Goal: Check status: Check status

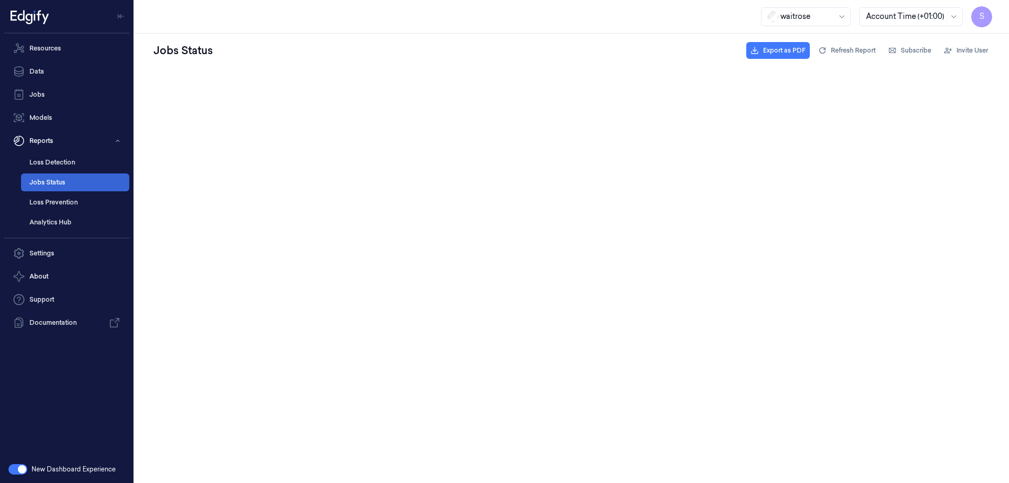
click at [53, 179] on link "Jobs Status" at bounding box center [75, 182] width 108 height 18
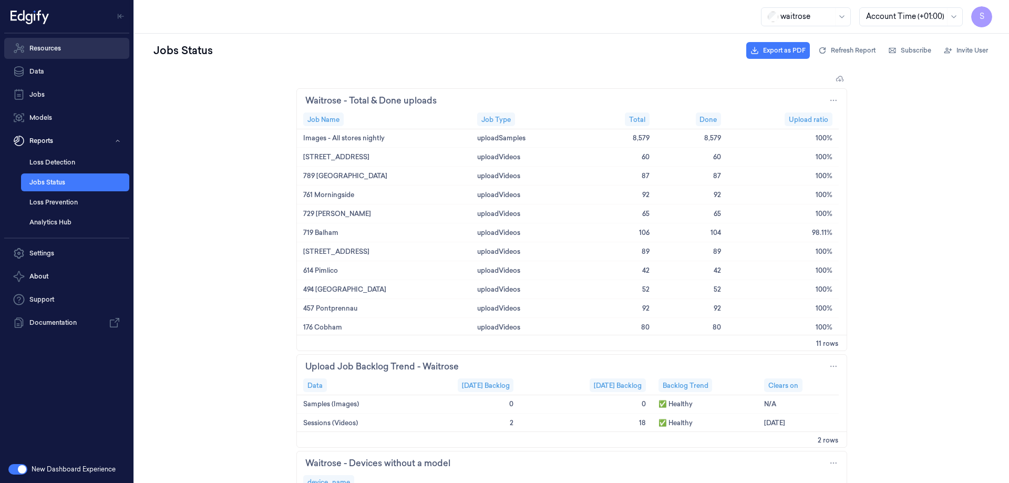
click at [34, 47] on link "Resources" at bounding box center [66, 48] width 125 height 21
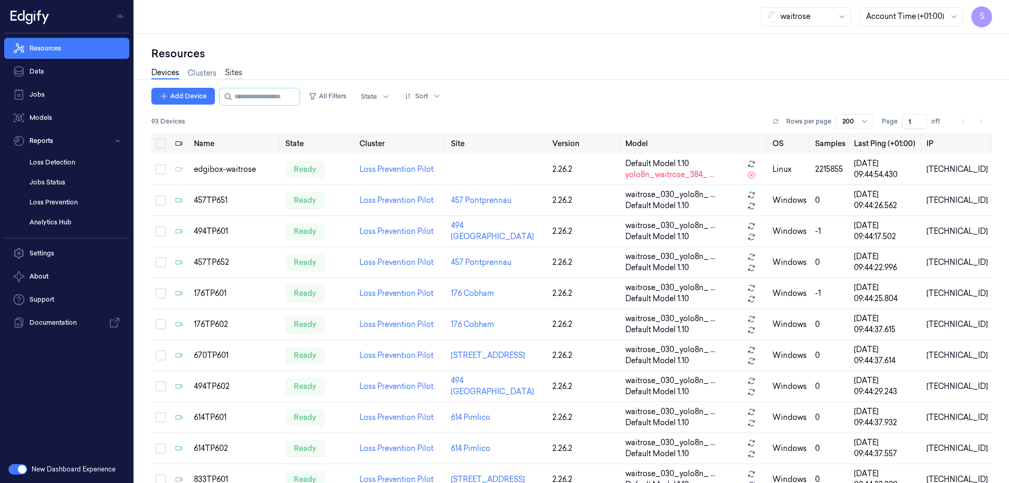
click at [230, 70] on link "Sites" at bounding box center [233, 73] width 17 height 12
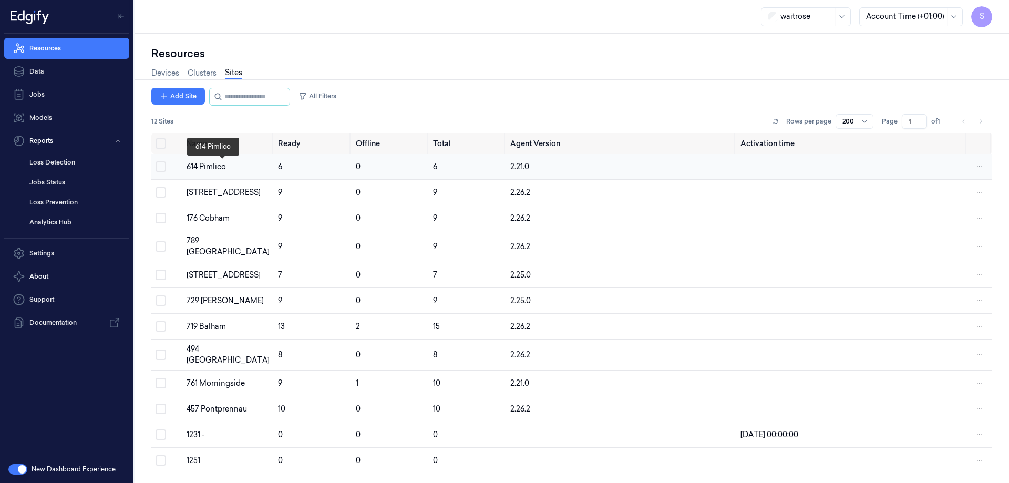
click at [220, 167] on div "614 Pimlico" at bounding box center [228, 166] width 83 height 11
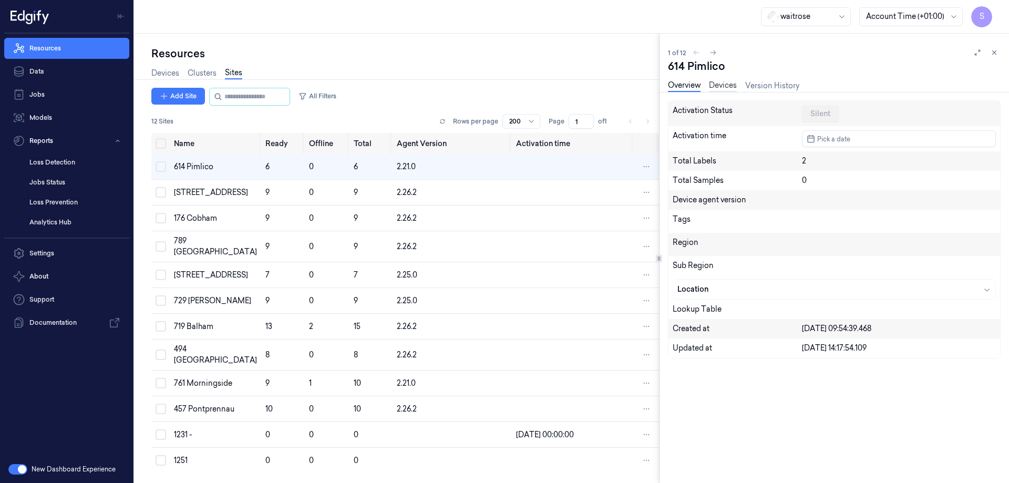
click at [722, 82] on link "Devices" at bounding box center [723, 86] width 28 height 12
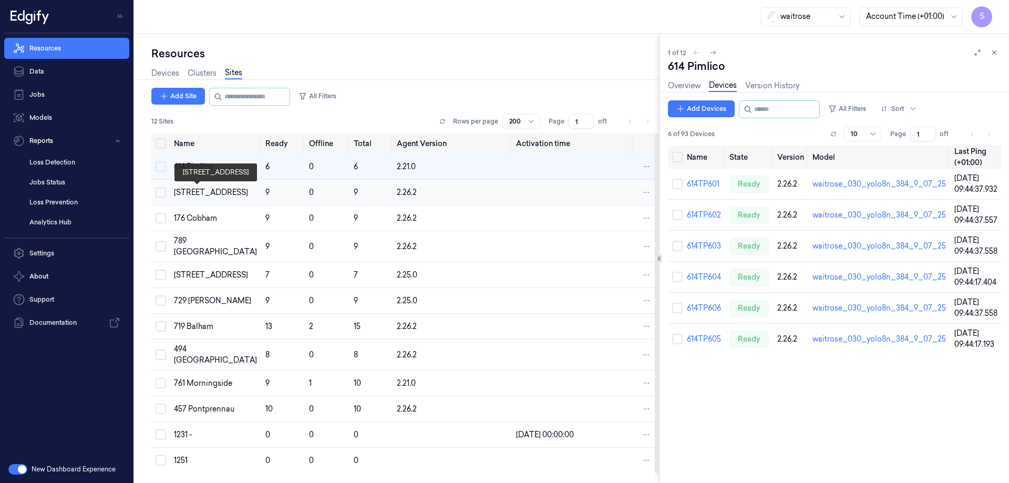
click at [206, 191] on div "[STREET_ADDRESS]" at bounding box center [215, 192] width 83 height 11
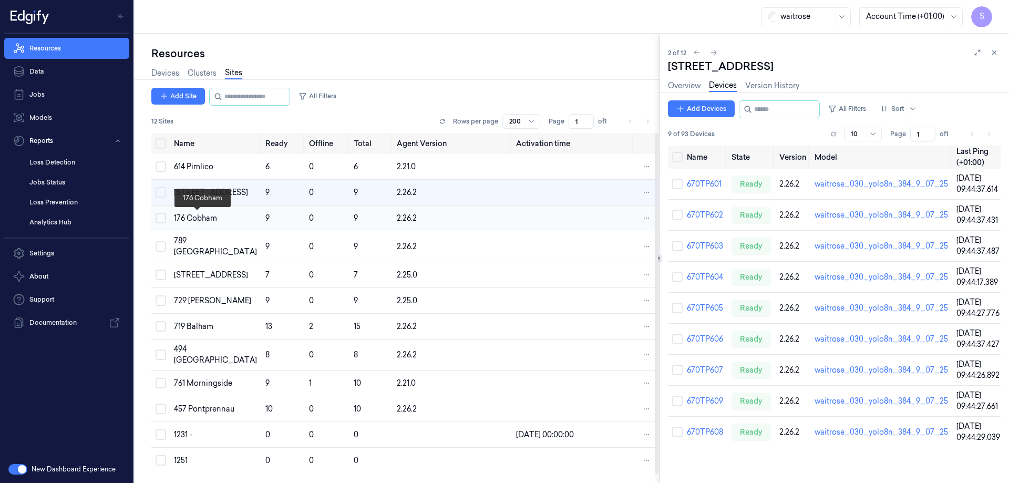
click at [200, 214] on div "176 Cobham" at bounding box center [215, 218] width 83 height 11
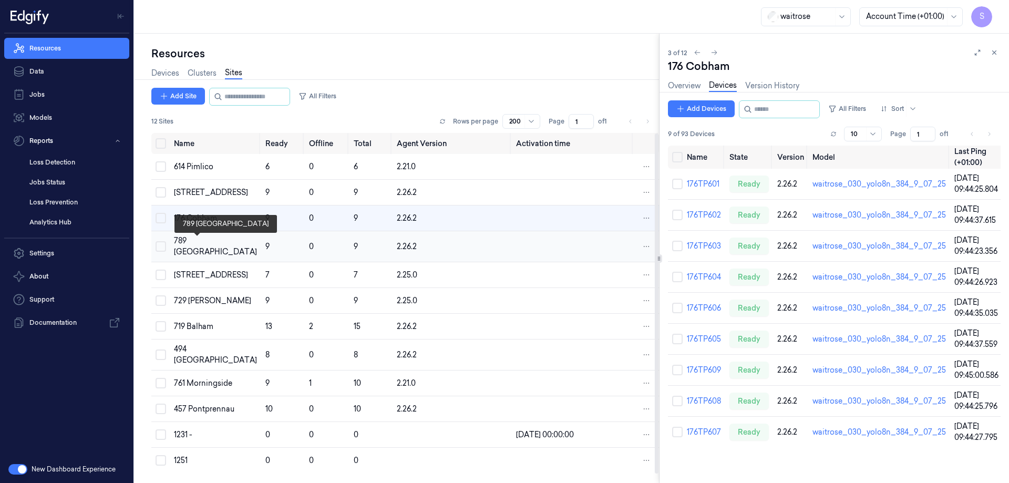
click at [202, 246] on div "789 [GEOGRAPHIC_DATA]" at bounding box center [215, 246] width 83 height 22
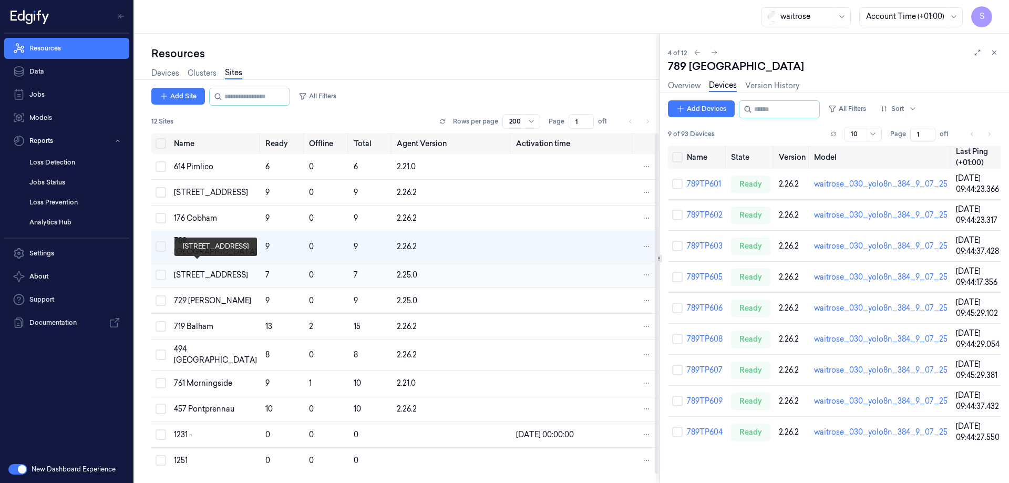
click at [184, 270] on div "[STREET_ADDRESS]" at bounding box center [215, 275] width 83 height 11
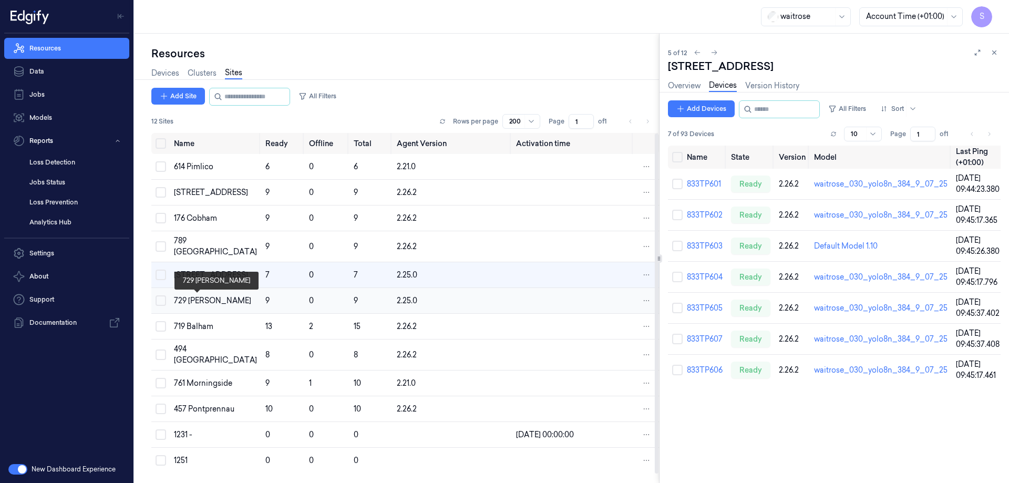
click at [187, 299] on div "729 [PERSON_NAME]" at bounding box center [215, 300] width 83 height 11
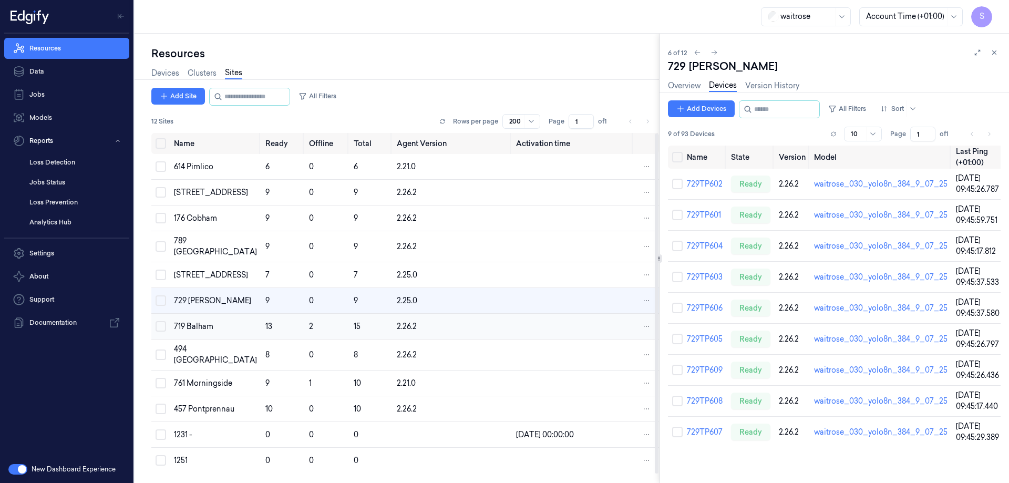
click td "719 Balham"
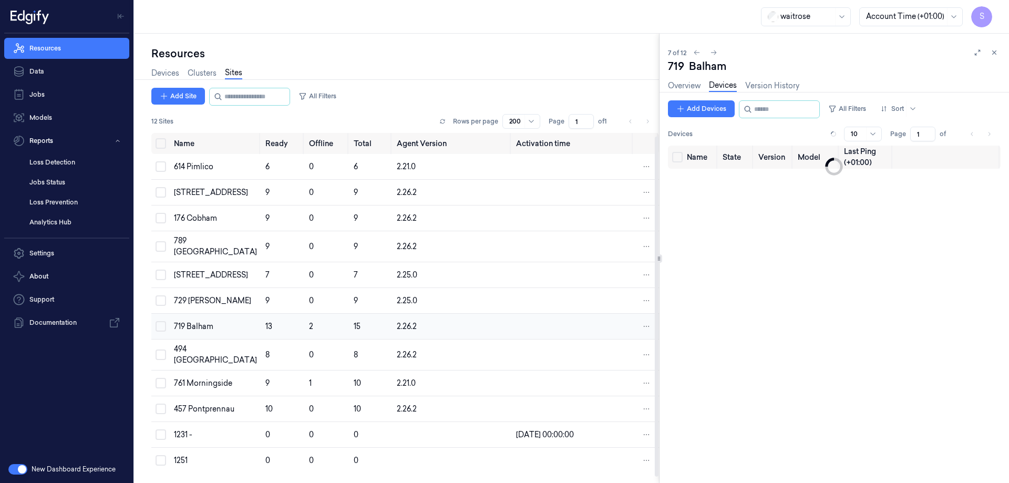
scroll to position [9, 0]
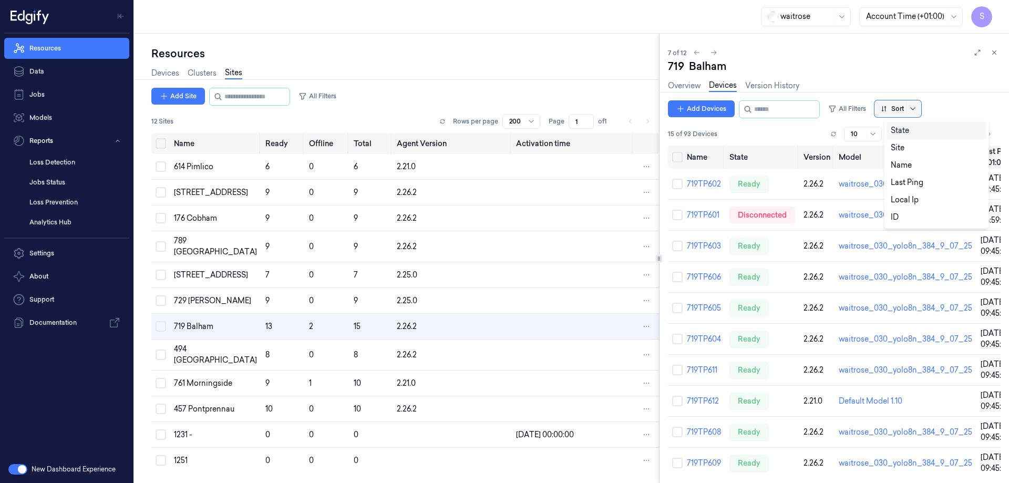
click icon
click div "Name"
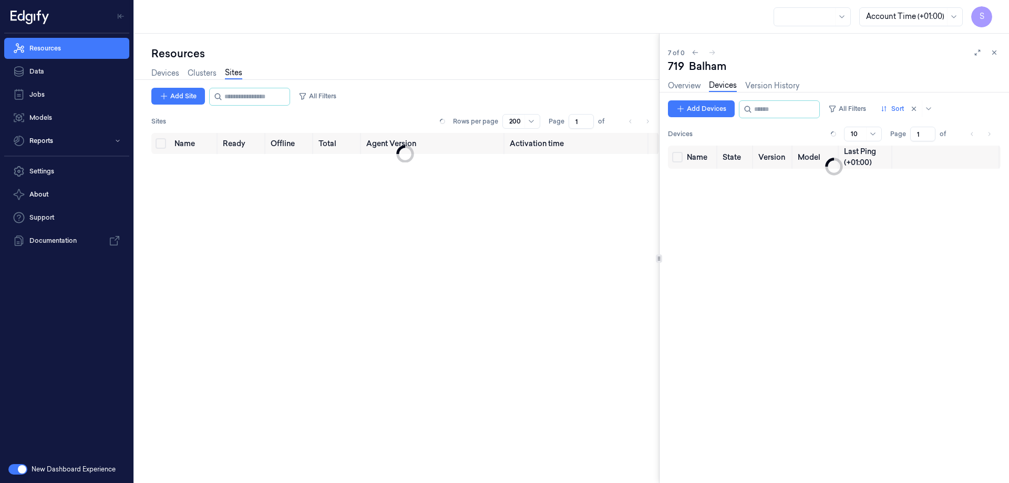
scroll to position [9, 0]
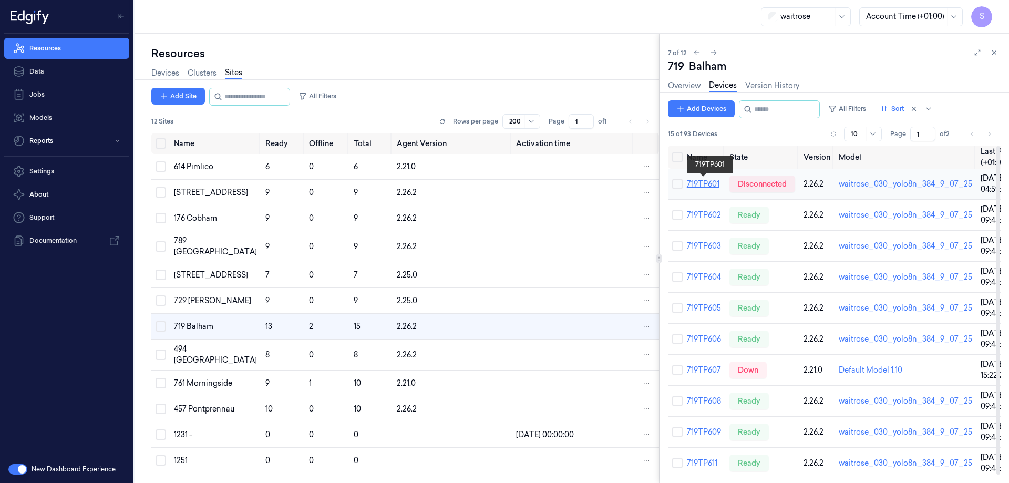
click at [714, 182] on link "719TP601" at bounding box center [703, 183] width 33 height 9
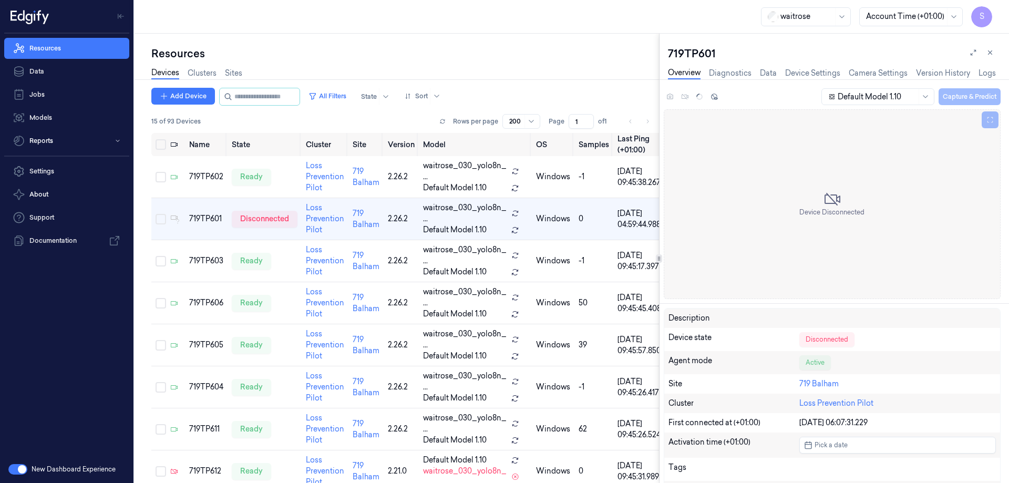
click at [690, 51] on div "719TP601" at bounding box center [834, 53] width 333 height 15
copy div "719TP601"
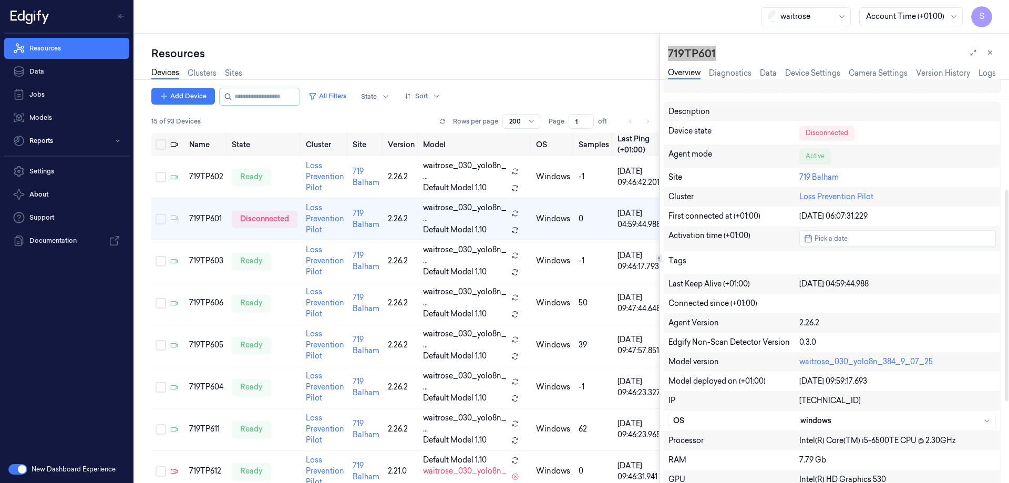
scroll to position [210, 0]
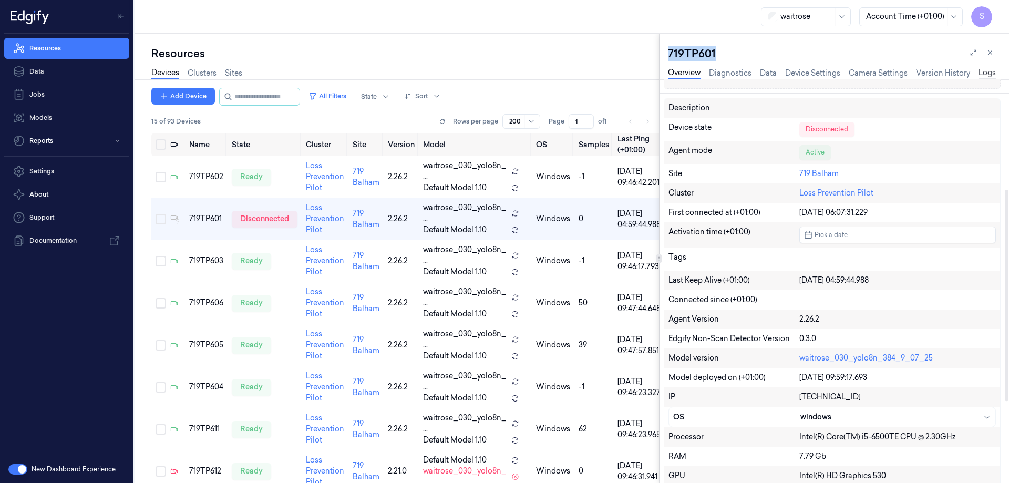
click at [993, 70] on link "Logs" at bounding box center [986, 73] width 17 height 12
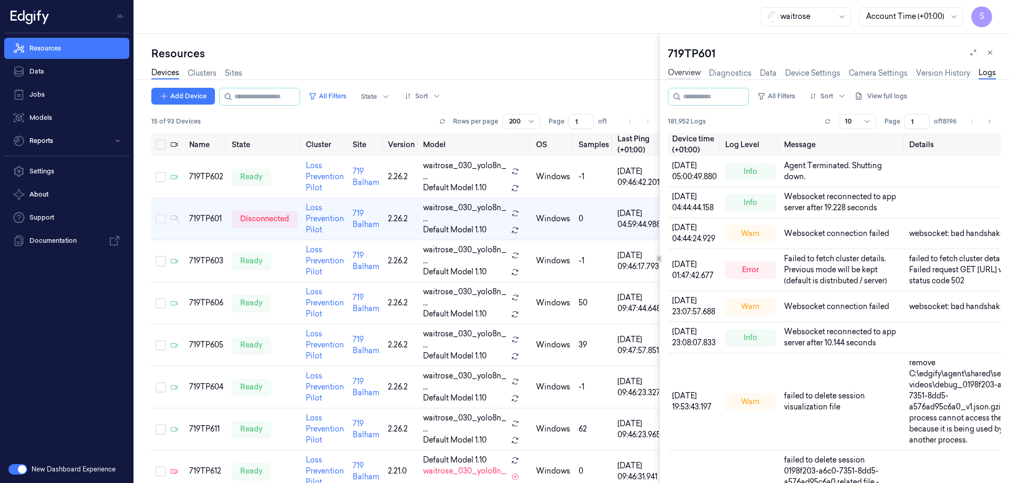
click at [686, 74] on link "Overview" at bounding box center [684, 73] width 33 height 12
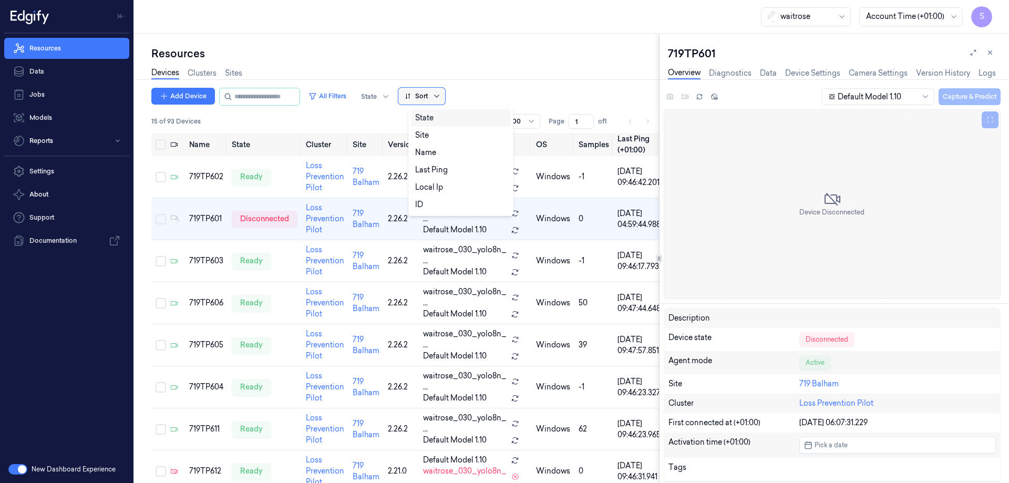
click at [441, 94] on icon at bounding box center [436, 96] width 8 height 8
click at [421, 154] on div "Name" at bounding box center [425, 152] width 21 height 11
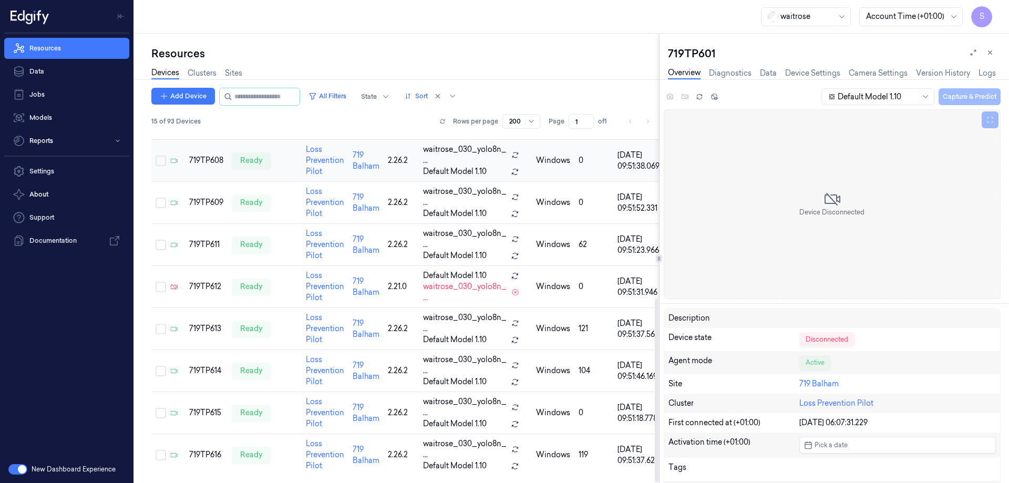
scroll to position [315, 0]
click at [200, 366] on div "719TP614" at bounding box center [206, 369] width 34 height 11
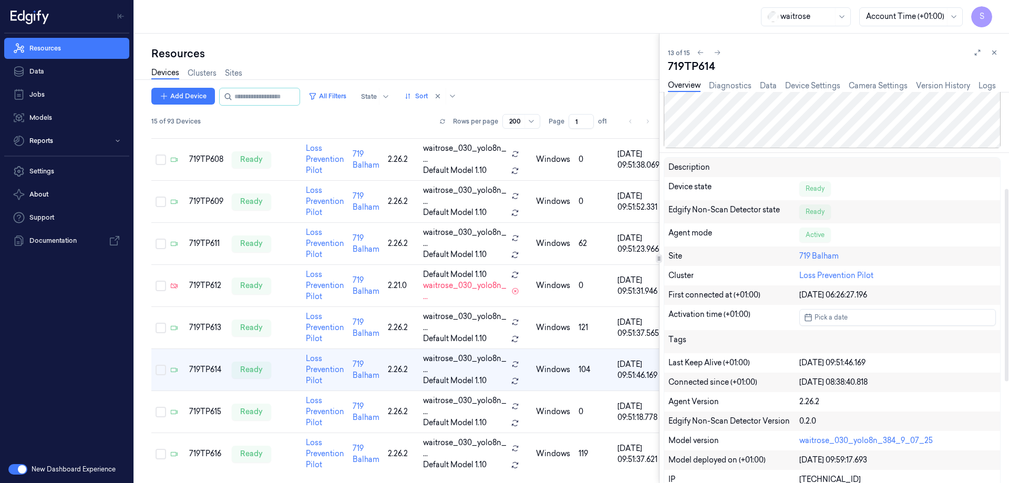
scroll to position [210, 0]
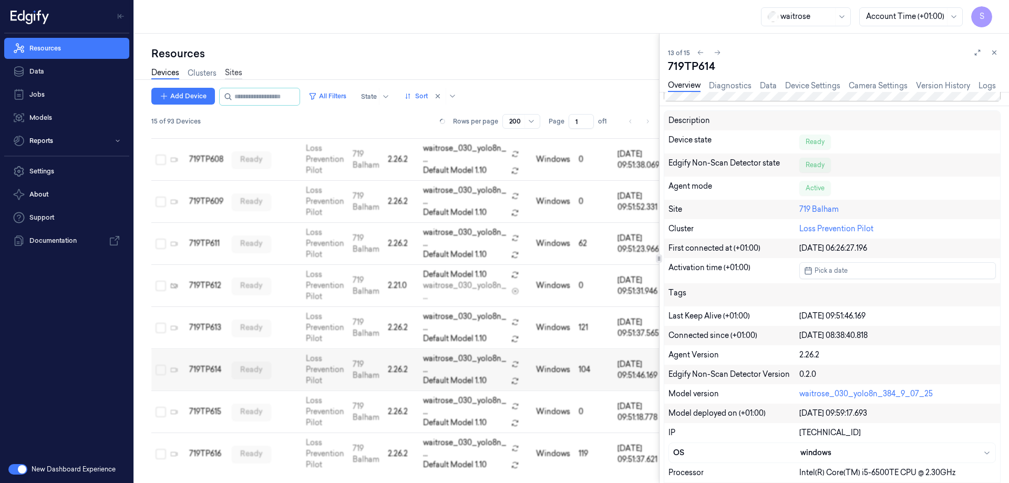
click at [235, 72] on link "Sites" at bounding box center [233, 73] width 17 height 12
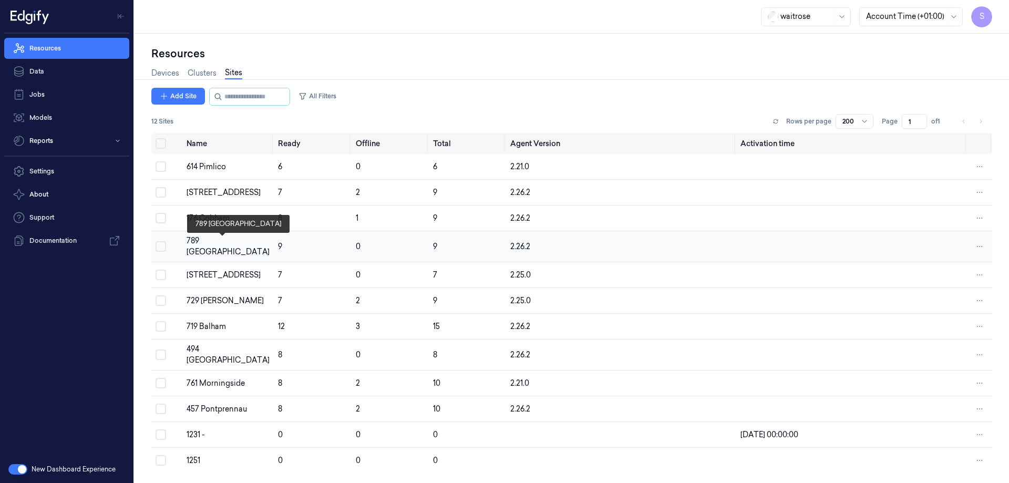
click at [215, 242] on div "789 [GEOGRAPHIC_DATA]" at bounding box center [228, 246] width 83 height 22
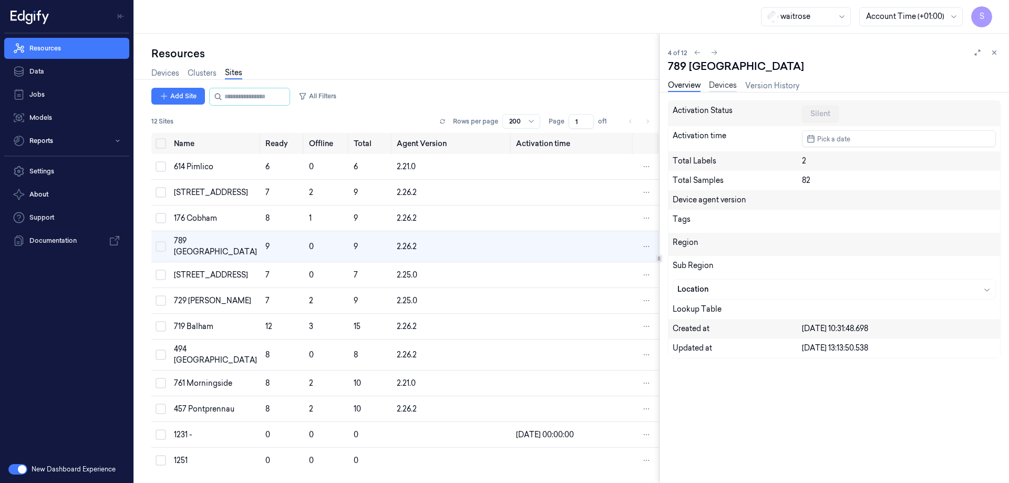
click at [714, 84] on link "Devices" at bounding box center [723, 86] width 28 height 12
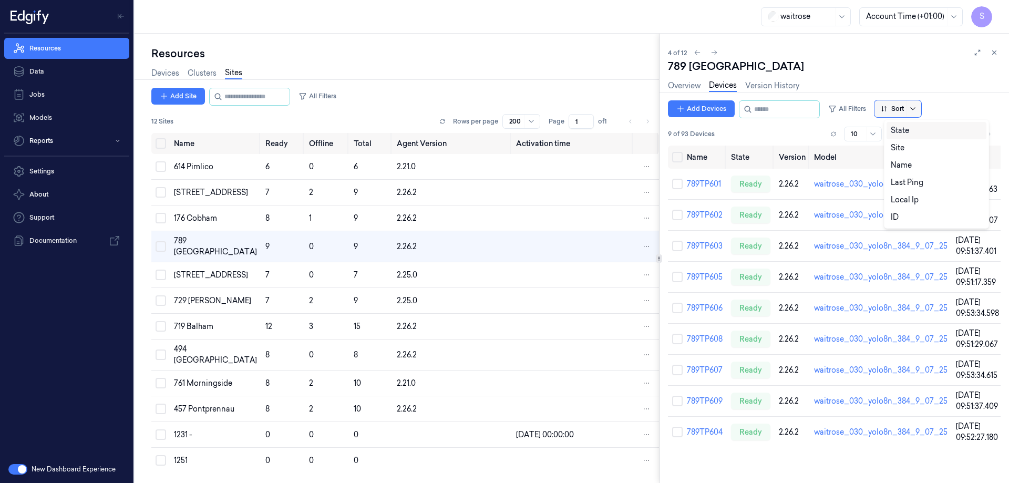
click at [917, 107] on icon at bounding box center [912, 109] width 8 height 8
click at [908, 161] on div "Name" at bounding box center [901, 165] width 21 height 11
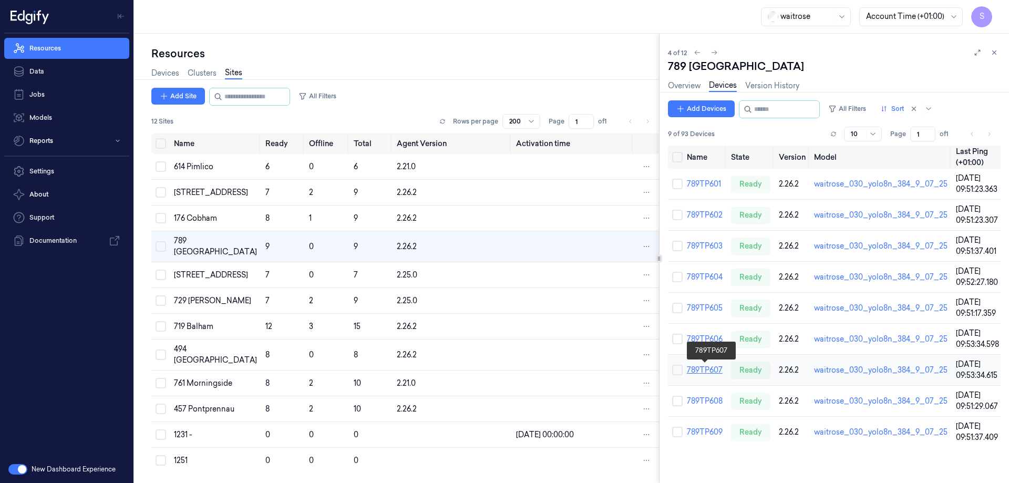
click at [706, 371] on link "789TP607" at bounding box center [705, 369] width 36 height 9
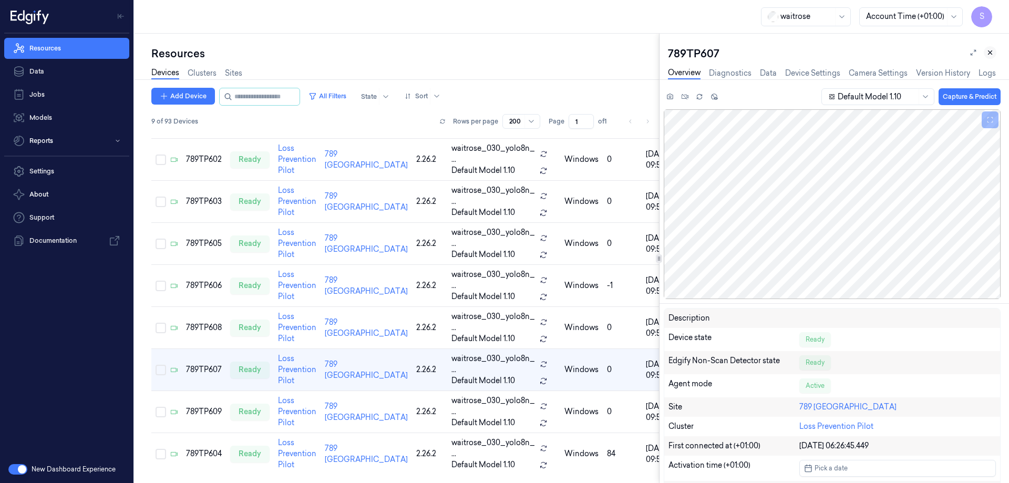
click at [992, 54] on icon at bounding box center [989, 52] width 7 height 7
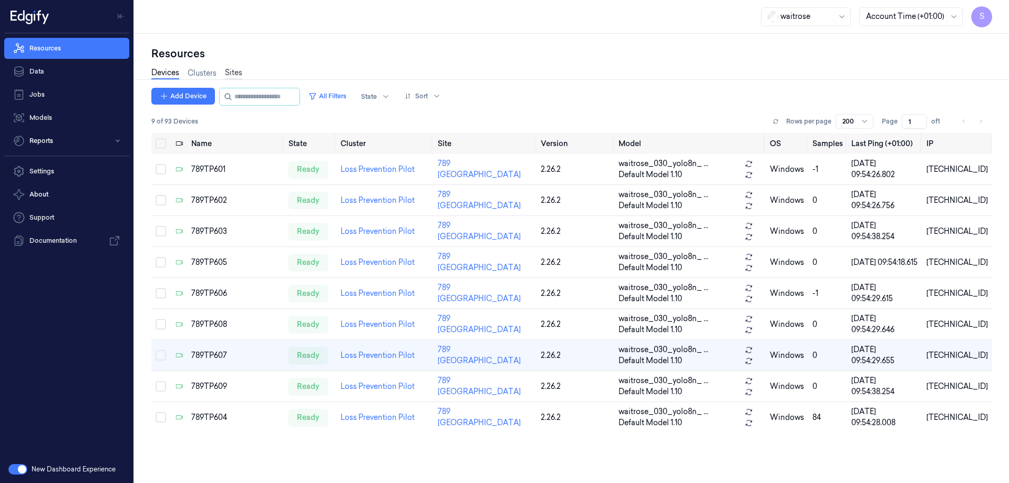
click at [237, 73] on link "Sites" at bounding box center [233, 73] width 17 height 12
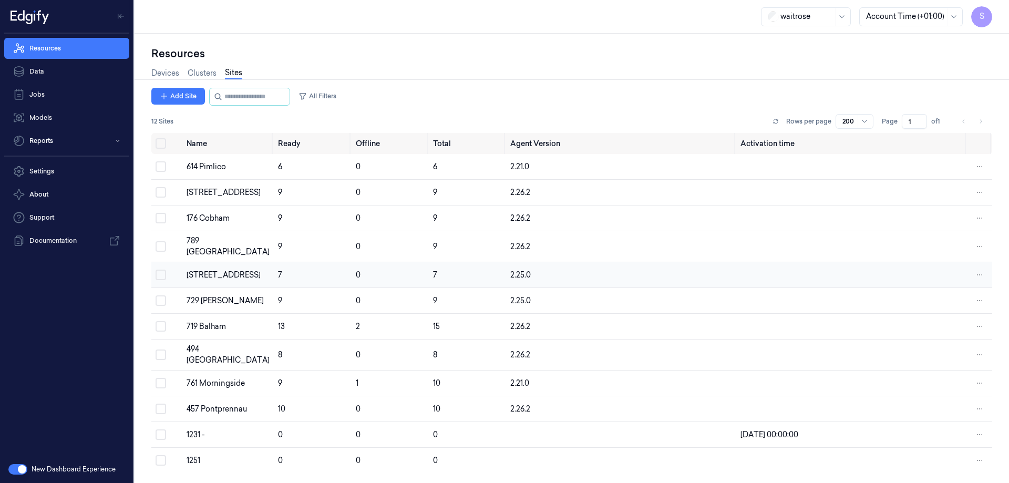
click at [203, 262] on td "[STREET_ADDRESS]" at bounding box center [227, 275] width 91 height 26
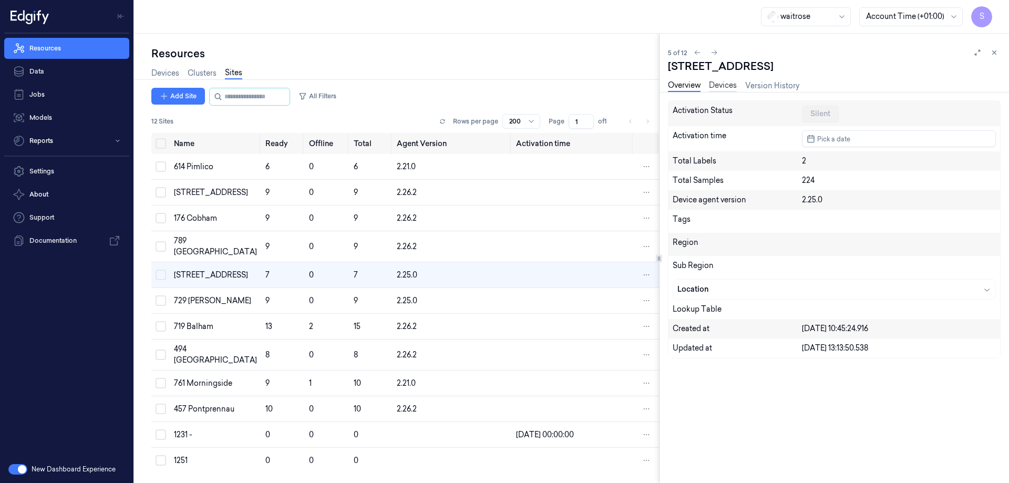
click at [712, 87] on link "Devices" at bounding box center [723, 86] width 28 height 12
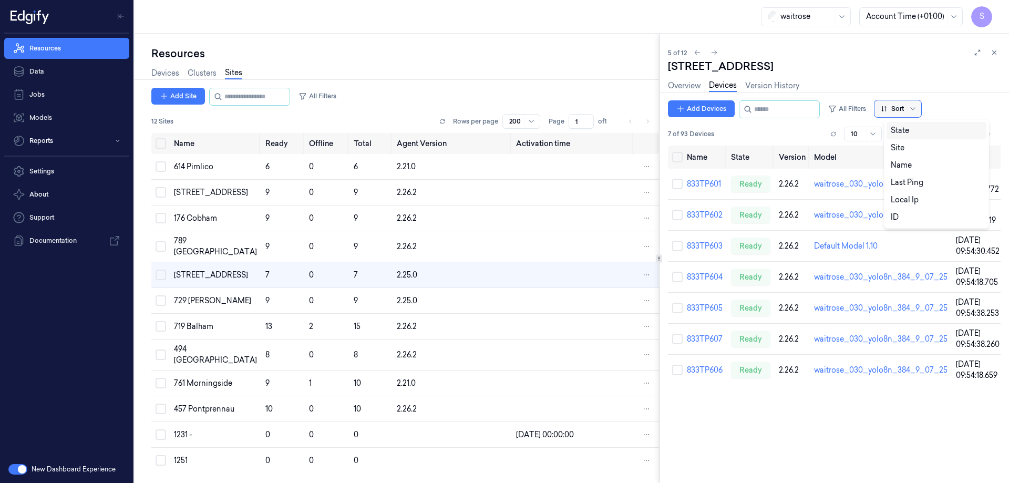
click at [919, 104] on div at bounding box center [912, 108] width 13 height 17
click at [903, 171] on div "Name" at bounding box center [936, 165] width 100 height 17
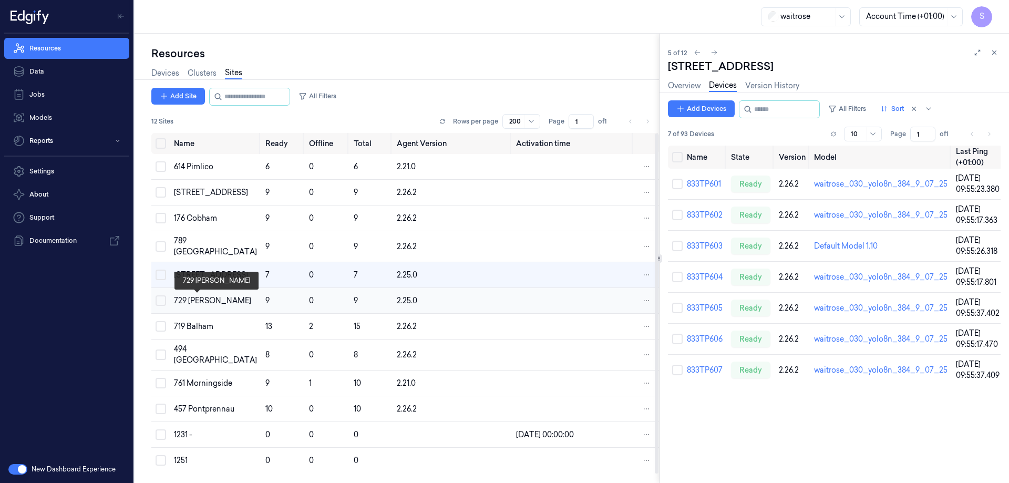
click at [194, 301] on div "729 [PERSON_NAME]" at bounding box center [215, 300] width 83 height 11
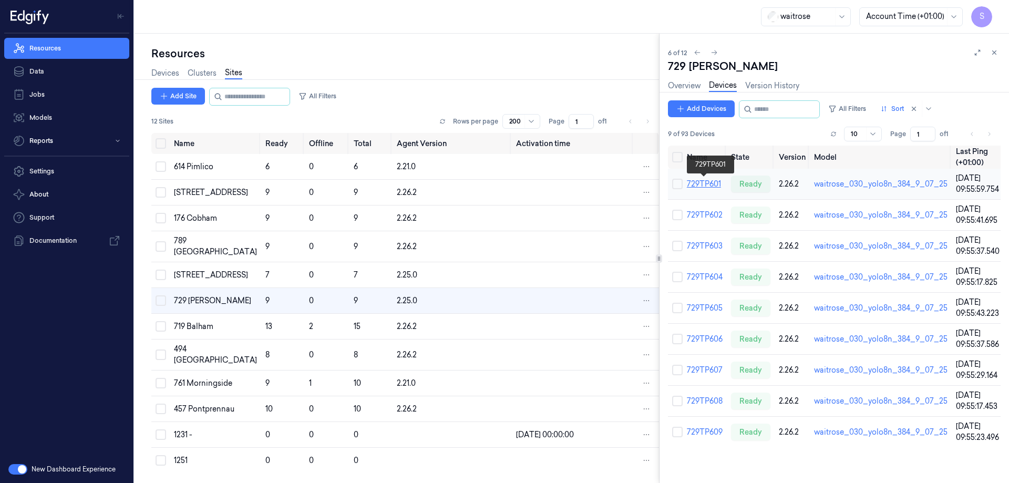
click at [707, 183] on link "729TP601" at bounding box center [704, 183] width 34 height 9
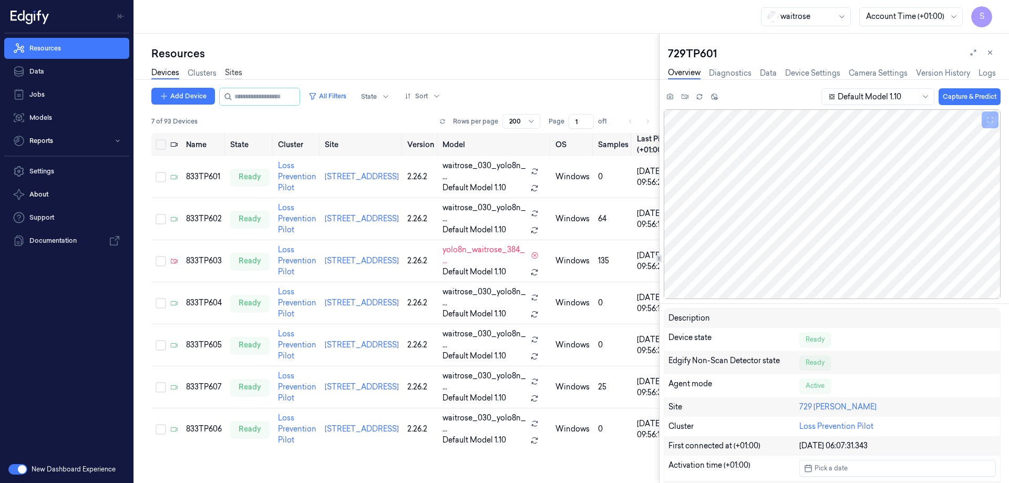
click at [229, 71] on link "Sites" at bounding box center [233, 73] width 17 height 12
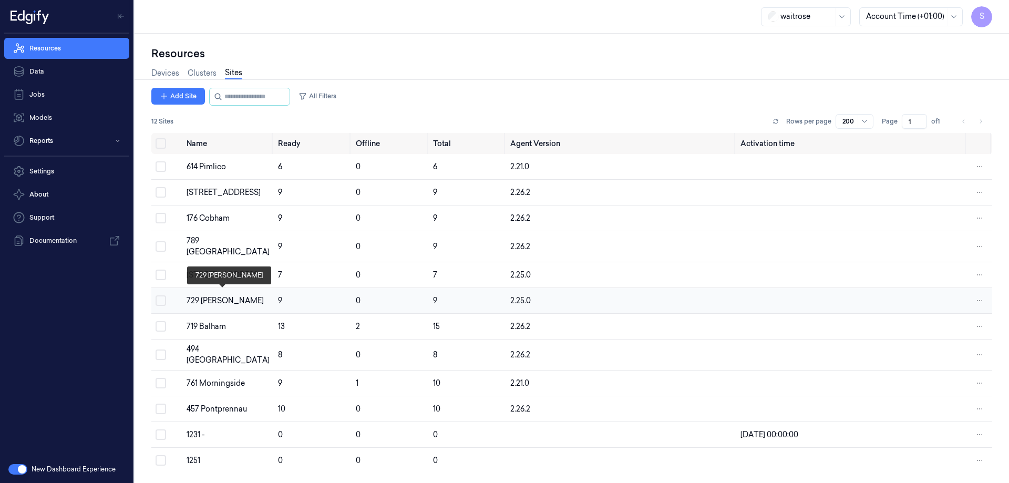
click at [213, 295] on div "729 [PERSON_NAME]" at bounding box center [228, 300] width 83 height 11
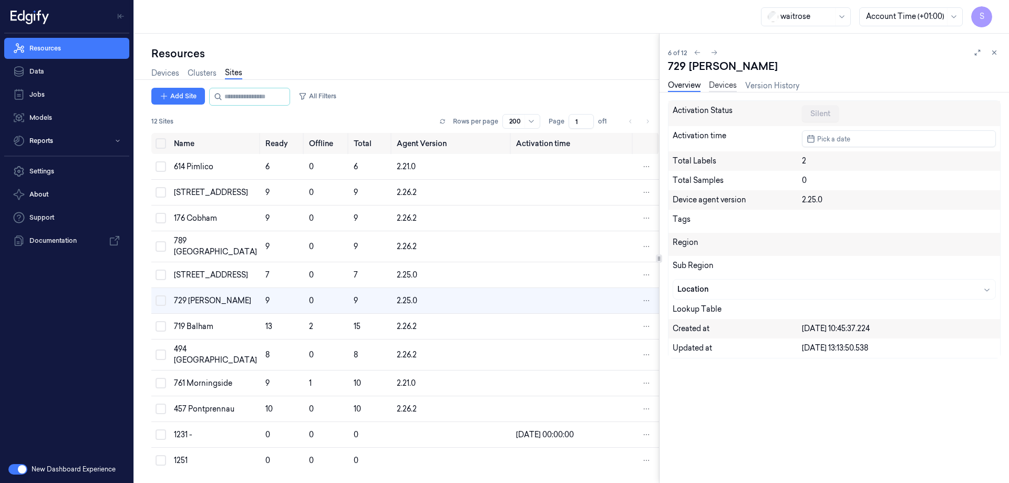
click at [719, 85] on link "Devices" at bounding box center [723, 86] width 28 height 12
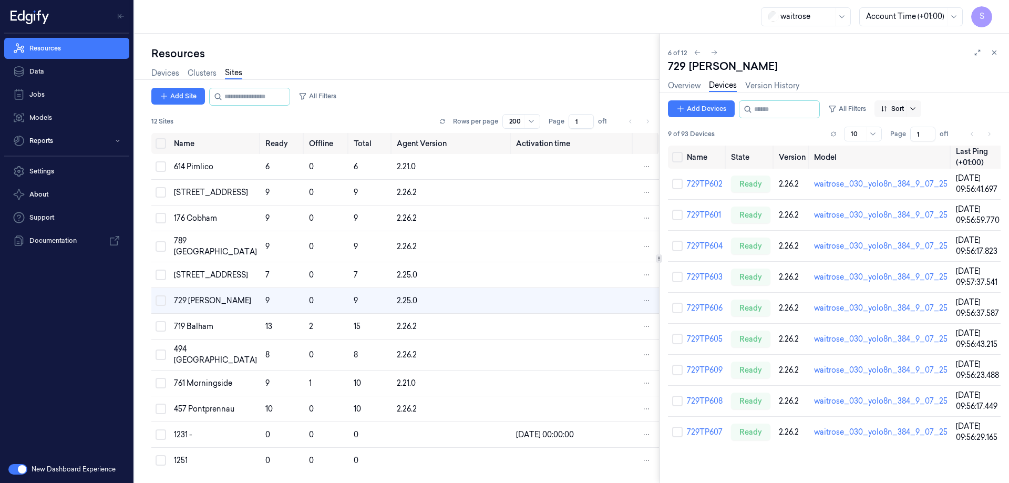
click at [917, 106] on icon at bounding box center [912, 109] width 8 height 8
click at [896, 159] on div "Name" at bounding box center [936, 165] width 100 height 17
click at [195, 354] on div "494 [GEOGRAPHIC_DATA]" at bounding box center [215, 355] width 83 height 22
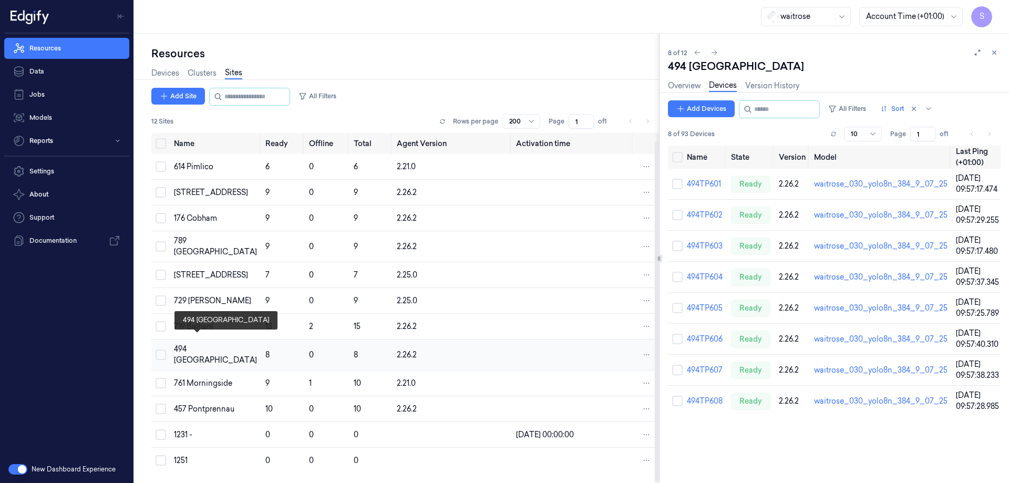
scroll to position [9, 0]
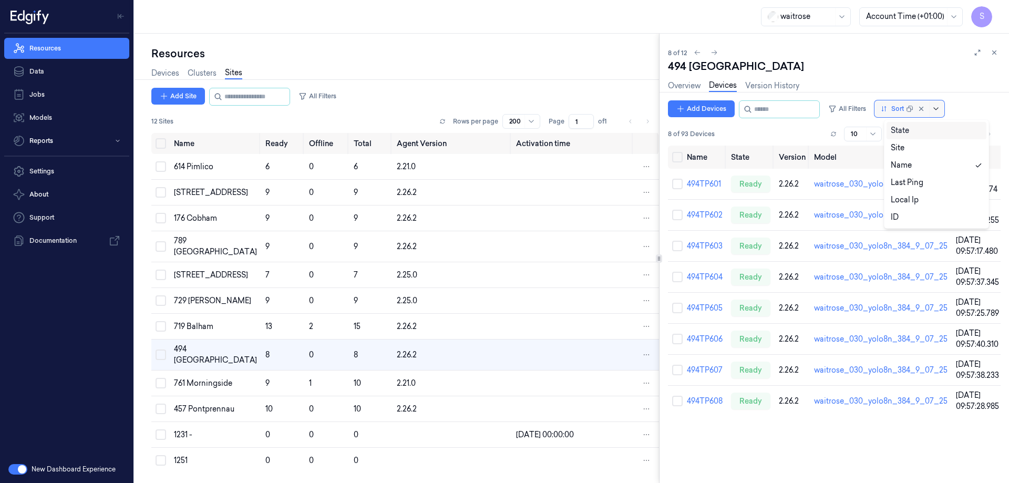
click at [941, 107] on div at bounding box center [937, 109] width 11 height 8
click at [922, 171] on div "Name" at bounding box center [936, 165] width 100 height 17
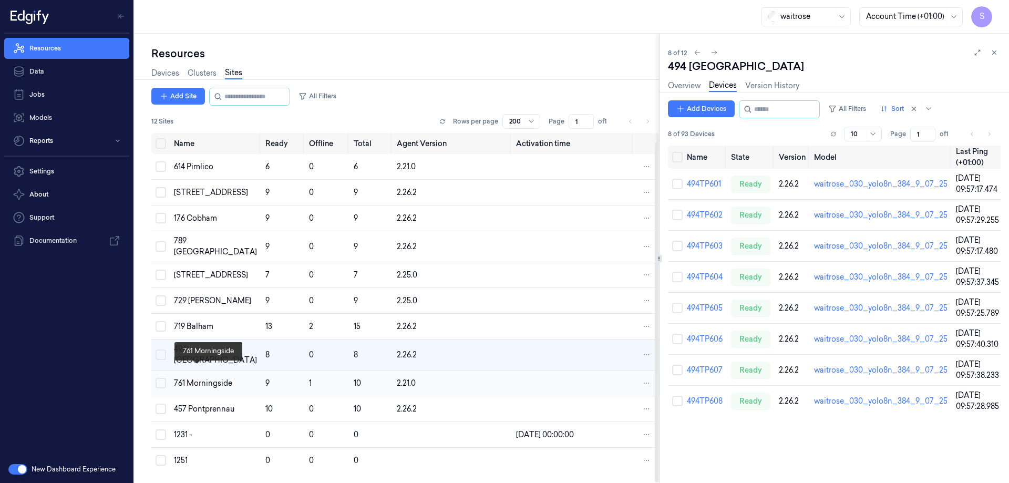
click at [188, 378] on div "761 Morningside" at bounding box center [215, 383] width 83 height 11
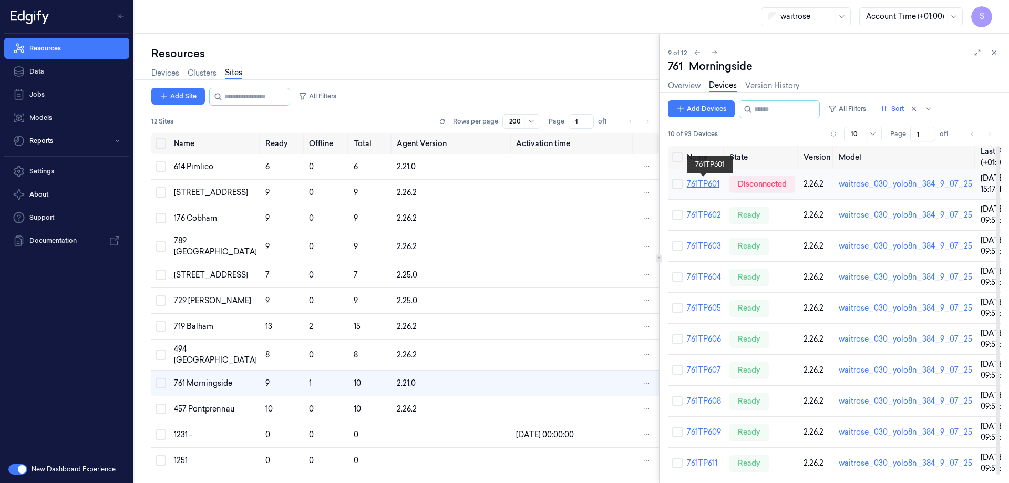
click at [702, 181] on link "761TP601" at bounding box center [703, 183] width 33 height 9
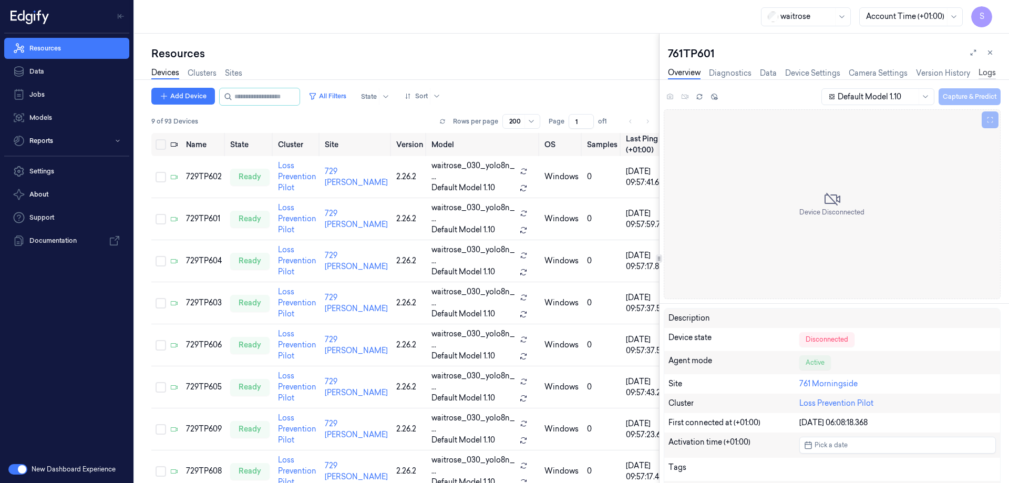
click at [987, 69] on link "Logs" at bounding box center [986, 73] width 17 height 12
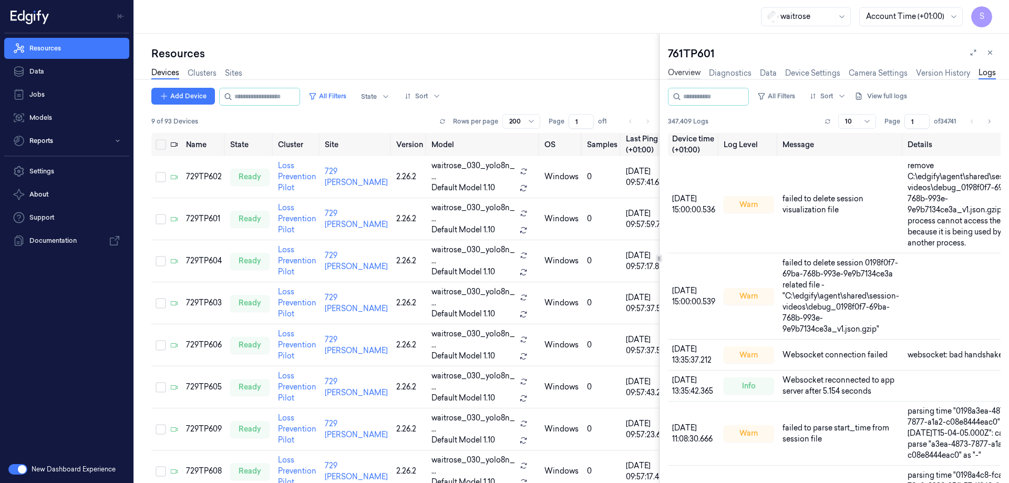
click at [693, 70] on link "Overview" at bounding box center [684, 73] width 33 height 12
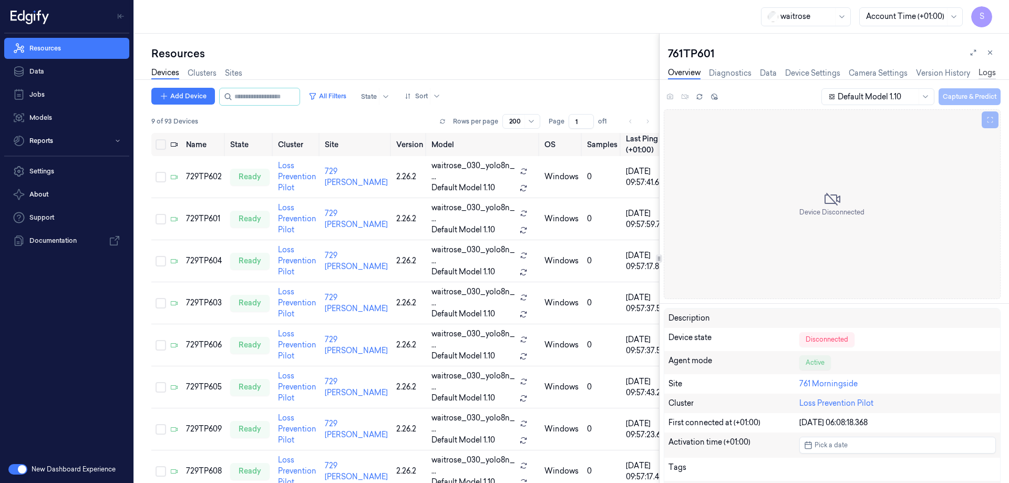
click at [983, 70] on link "Logs" at bounding box center [986, 73] width 17 height 12
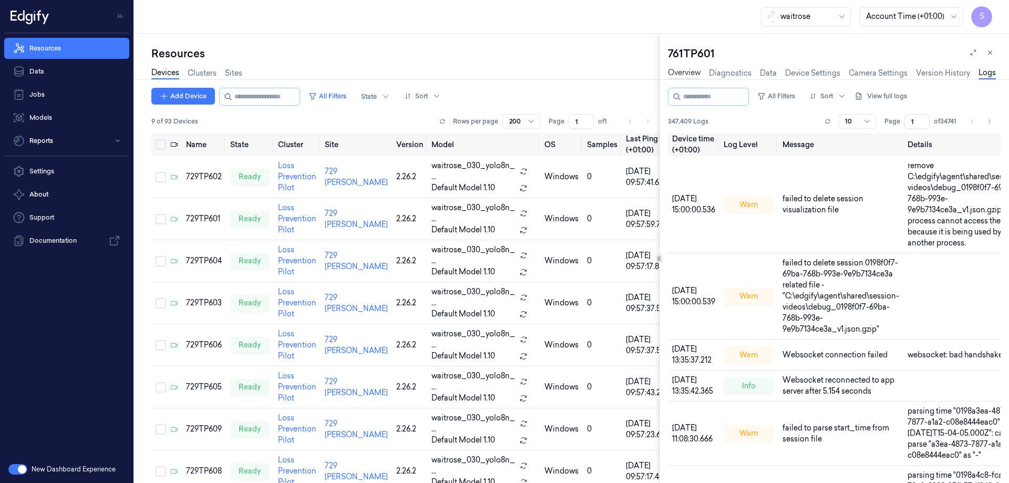
click at [688, 74] on link "Overview" at bounding box center [684, 73] width 33 height 12
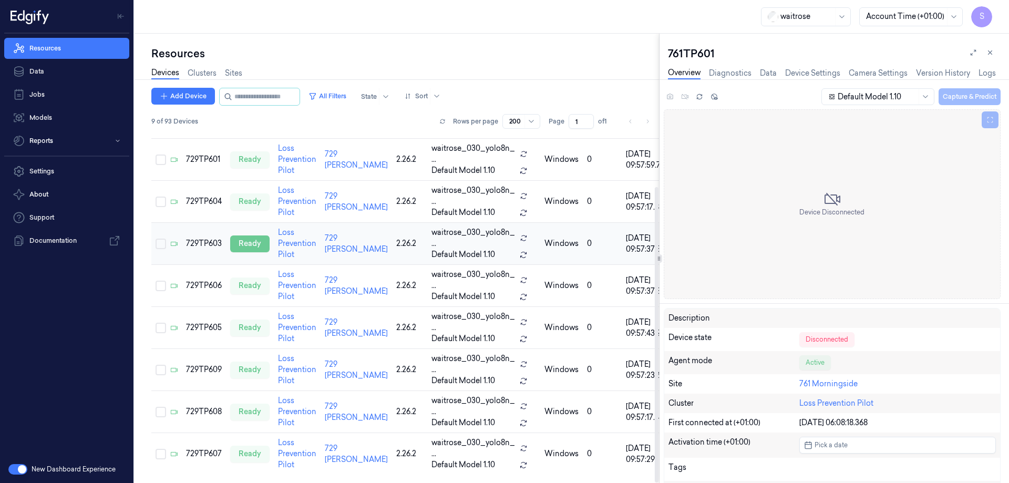
scroll to position [64, 0]
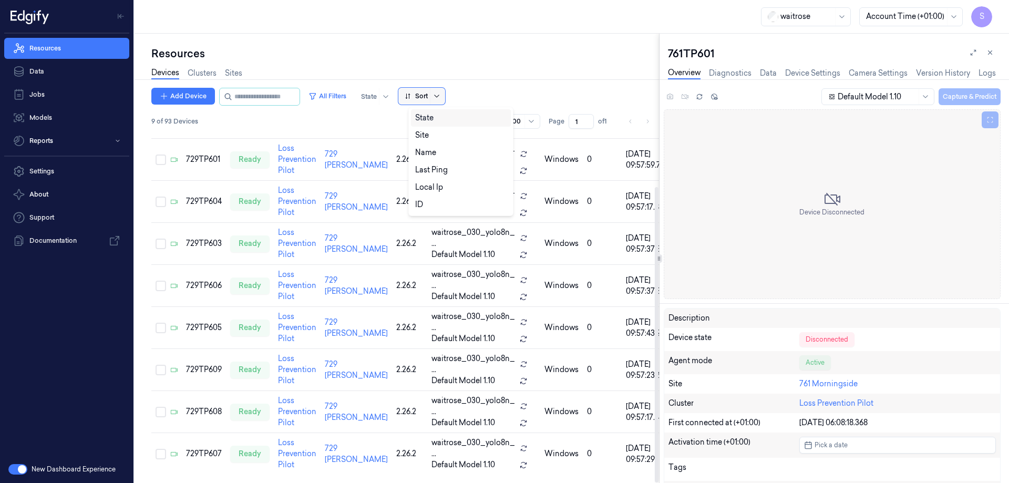
click at [441, 95] on icon at bounding box center [436, 96] width 8 height 8
click at [435, 151] on div "Name" at bounding box center [425, 152] width 21 height 11
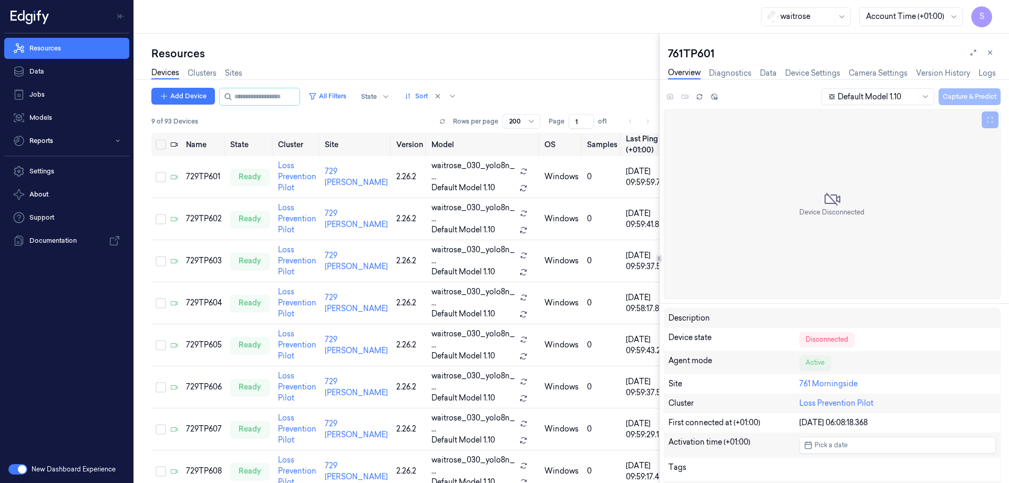
click at [677, 70] on link "Overview" at bounding box center [684, 73] width 33 height 12
click at [237, 73] on link "Sites" at bounding box center [233, 73] width 17 height 12
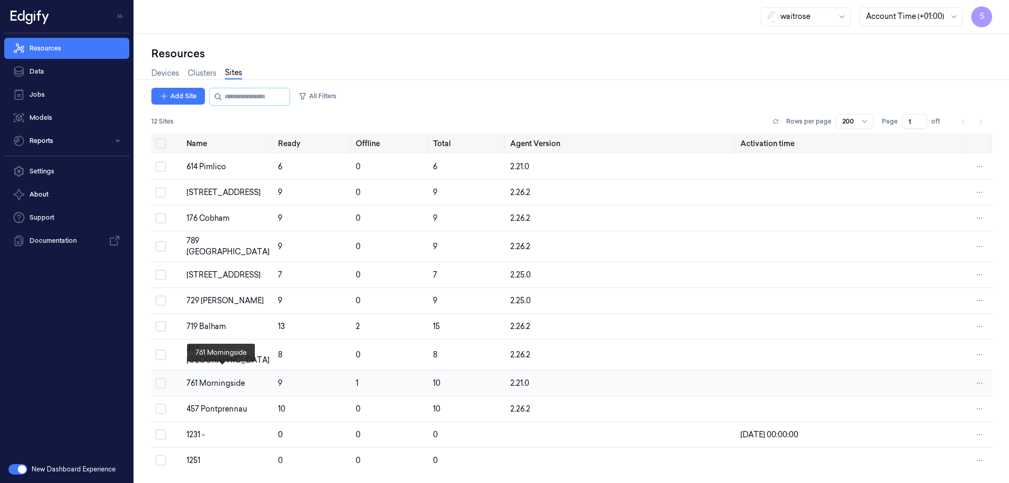
click at [202, 378] on div "761 Morningside" at bounding box center [228, 383] width 83 height 11
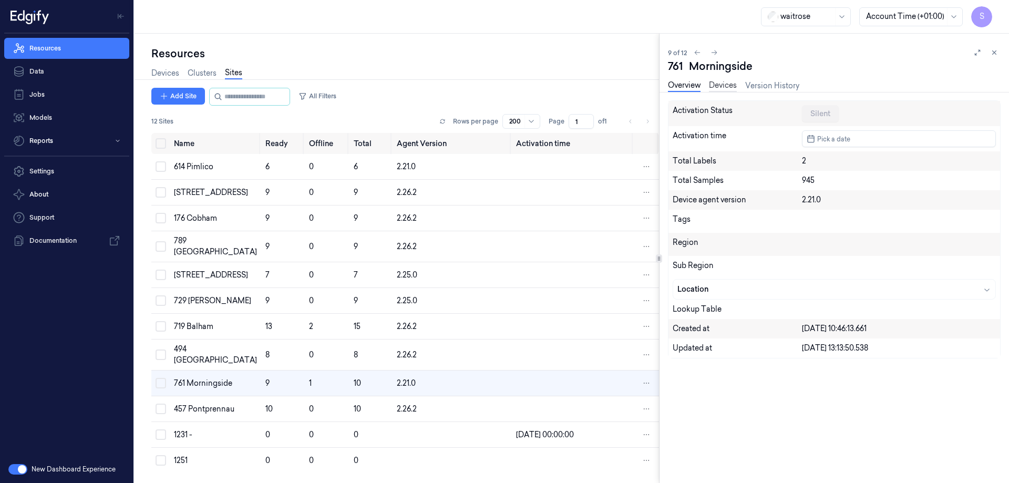
click at [730, 89] on link "Devices" at bounding box center [723, 86] width 28 height 12
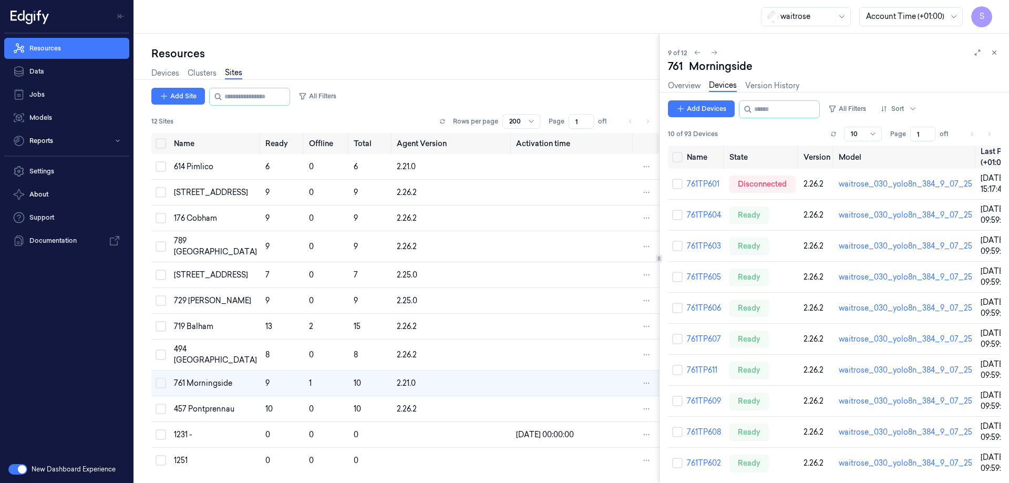
scroll to position [9, 0]
click at [198, 411] on div "457 Pontprennau" at bounding box center [215, 409] width 83 height 11
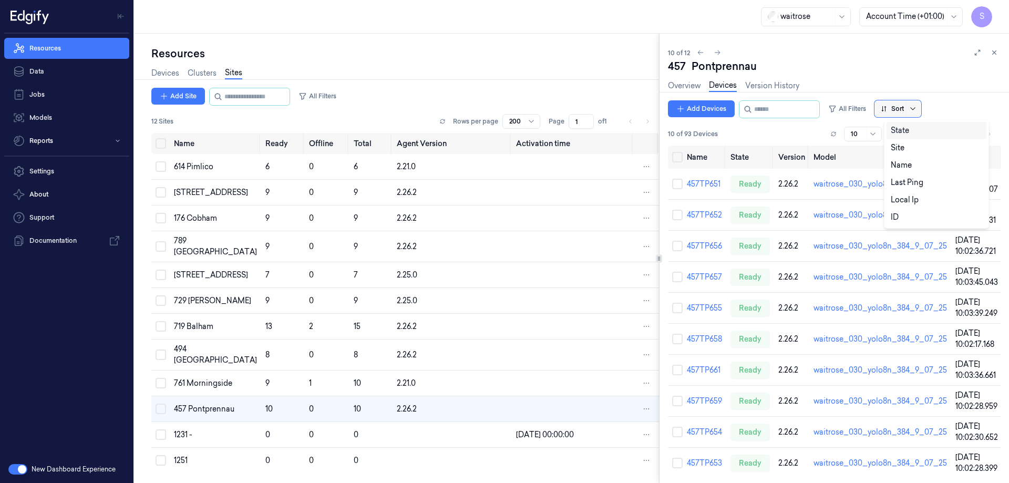
click at [917, 106] on icon at bounding box center [912, 109] width 8 height 8
click at [906, 166] on div "Name" at bounding box center [901, 165] width 21 height 11
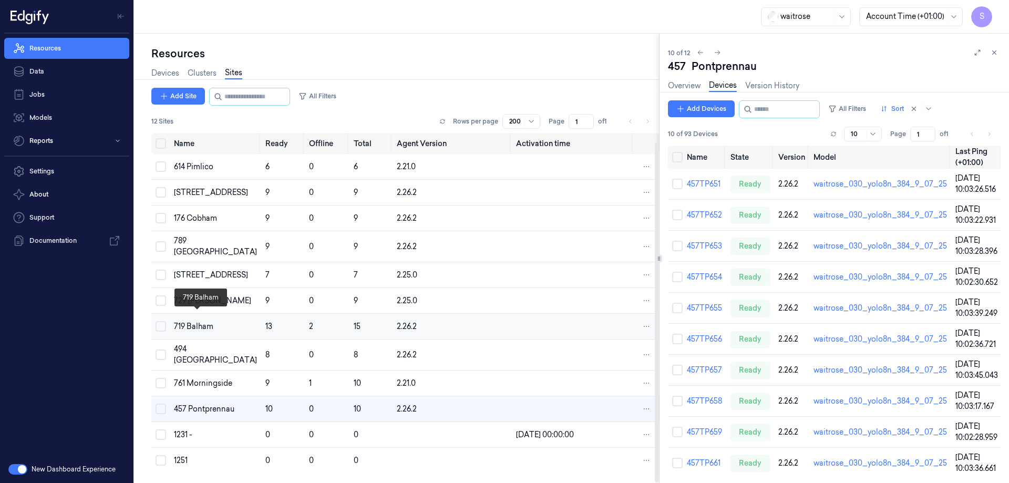
click at [194, 321] on div "719 Balham" at bounding box center [215, 326] width 83 height 11
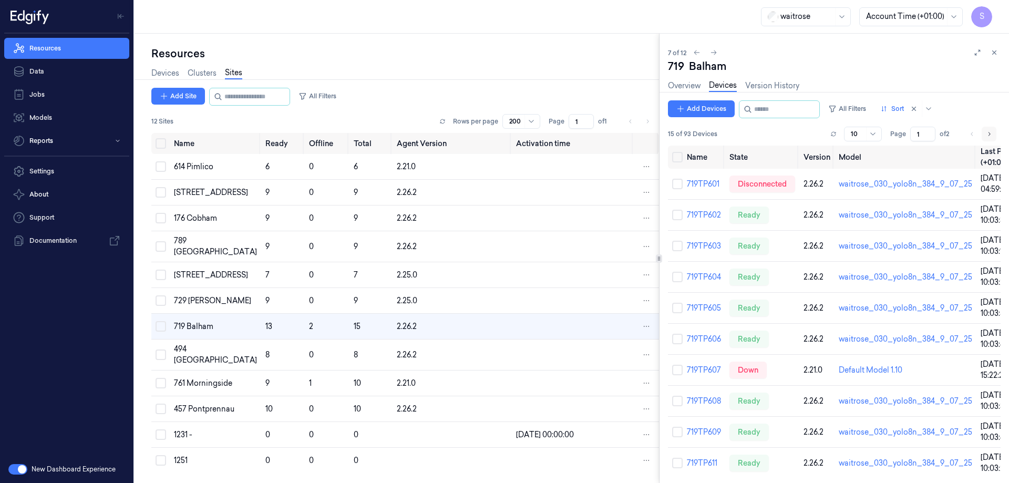
click at [988, 131] on icon "Go to next page" at bounding box center [989, 134] width 6 height 8
type input "2"
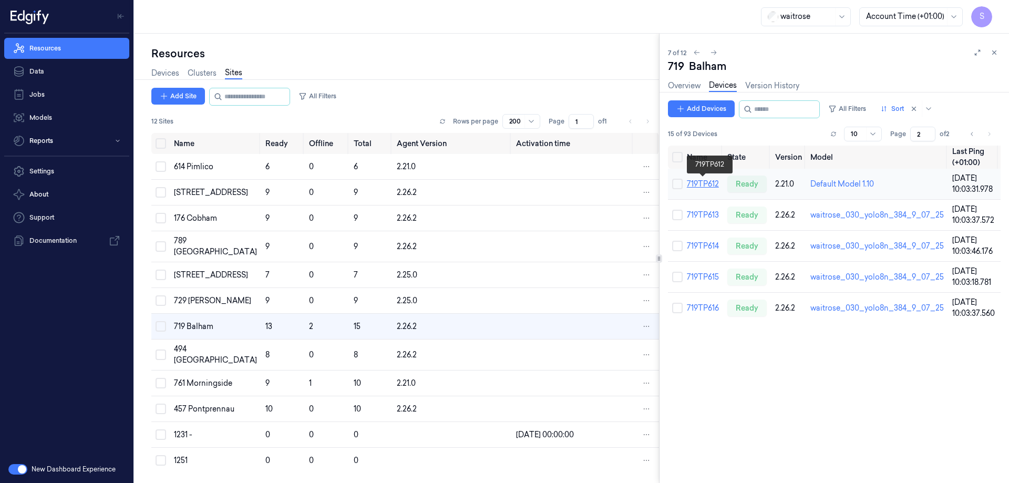
click at [699, 181] on link "719TP612" at bounding box center [703, 183] width 32 height 9
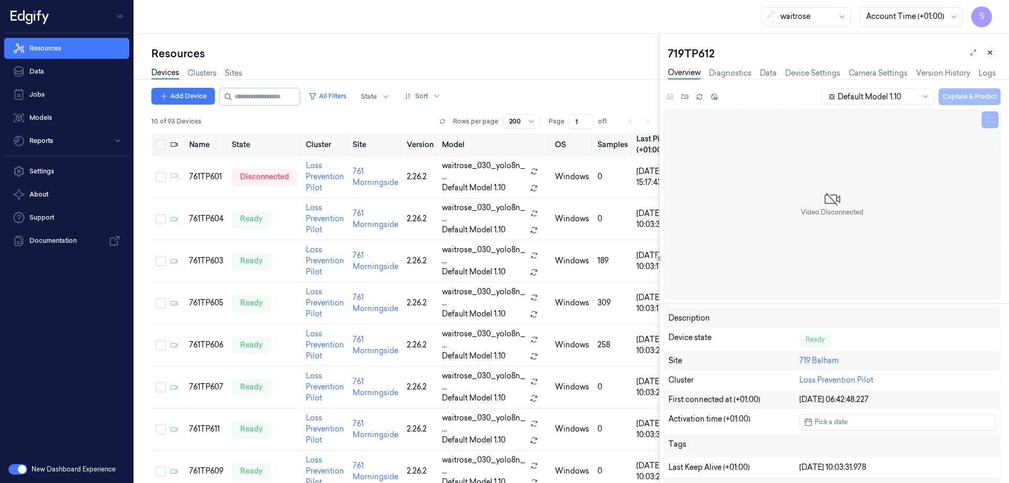
click at [995, 53] on button at bounding box center [990, 52] width 13 height 13
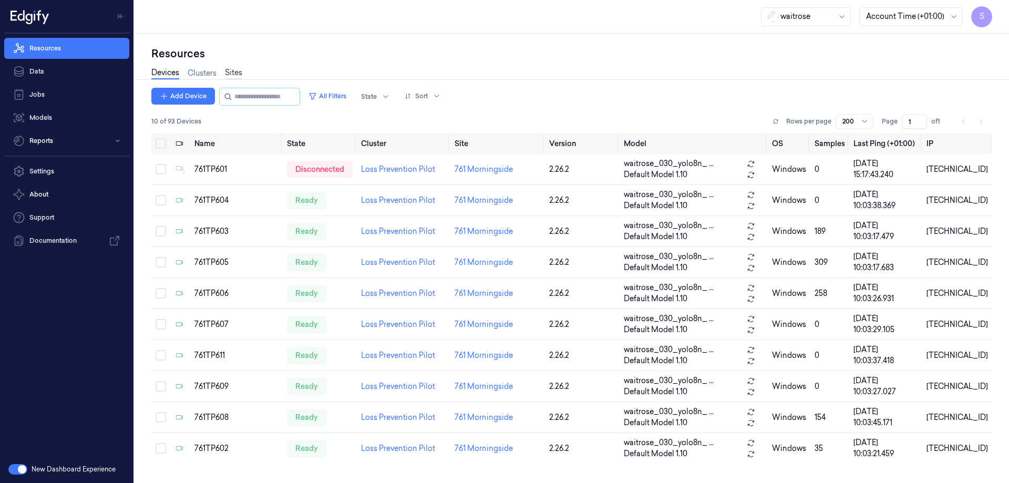
click at [231, 70] on link "Sites" at bounding box center [233, 73] width 17 height 12
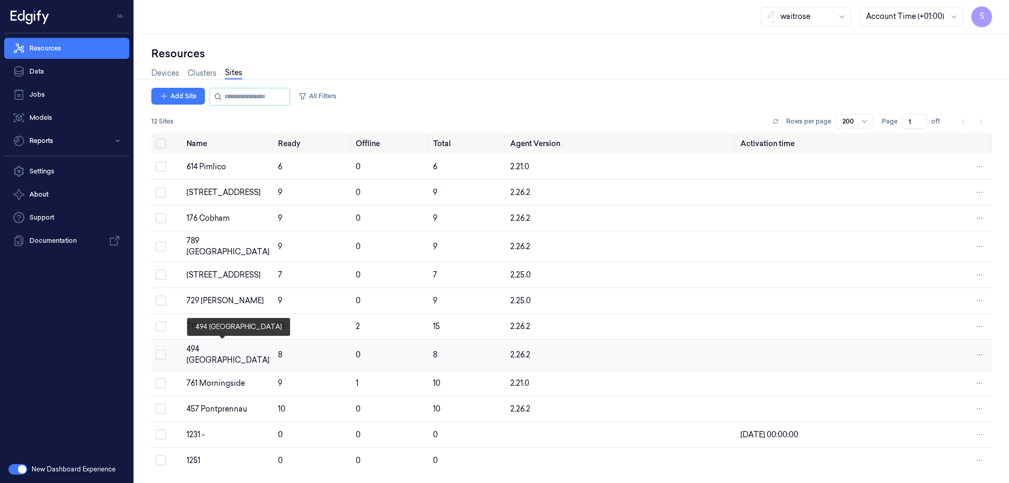
click at [211, 344] on div "494 [GEOGRAPHIC_DATA]" at bounding box center [228, 355] width 83 height 22
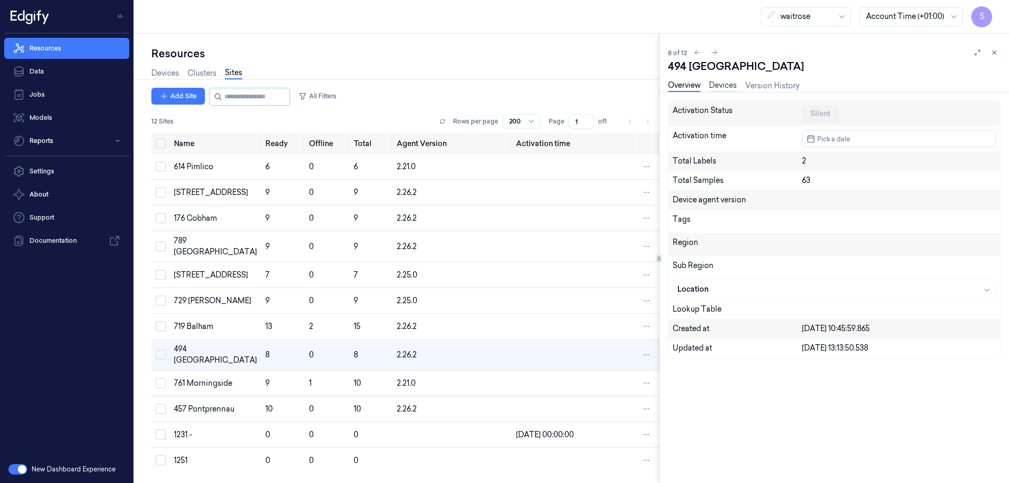
click at [720, 83] on link "Devices" at bounding box center [723, 86] width 28 height 12
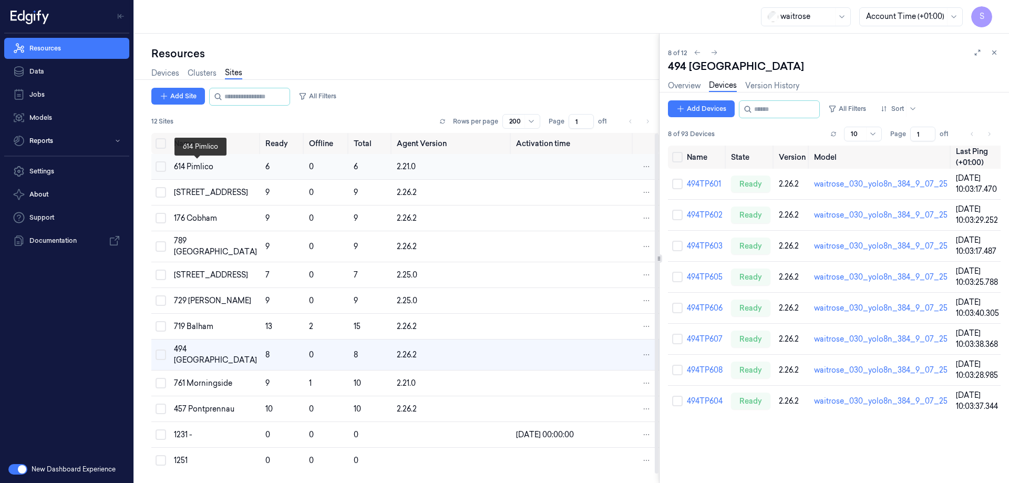
click at [190, 168] on div "614 Pimlico" at bounding box center [215, 166] width 83 height 11
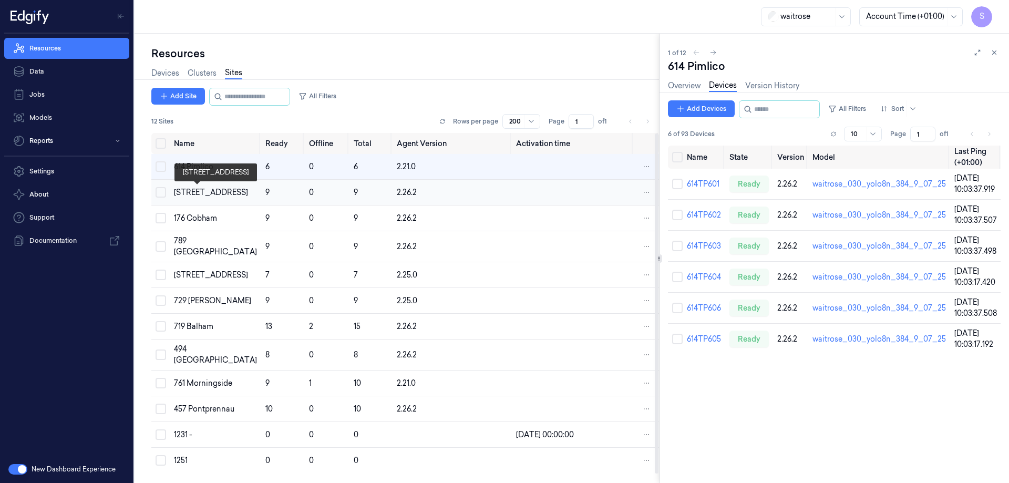
click at [205, 193] on div "[STREET_ADDRESS]" at bounding box center [215, 192] width 83 height 11
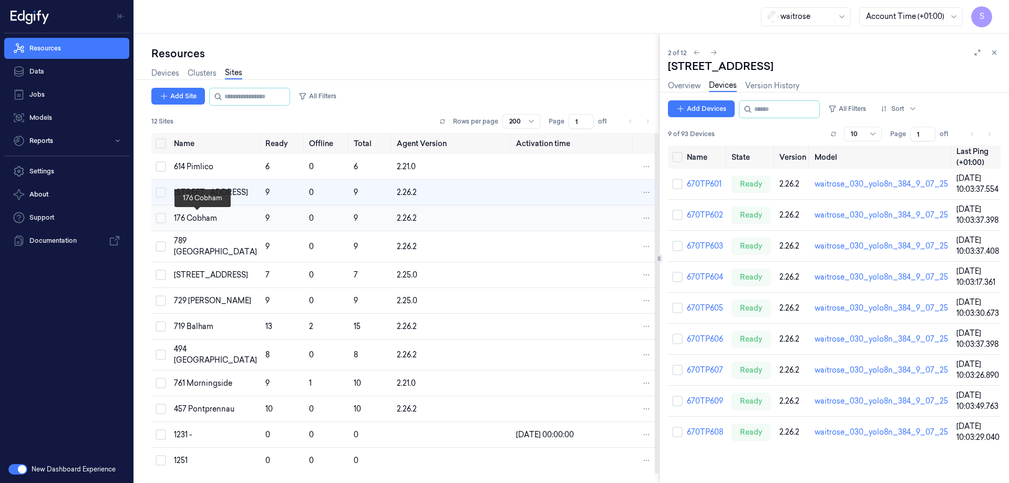
click at [195, 220] on div "176 Cobham" at bounding box center [215, 218] width 83 height 11
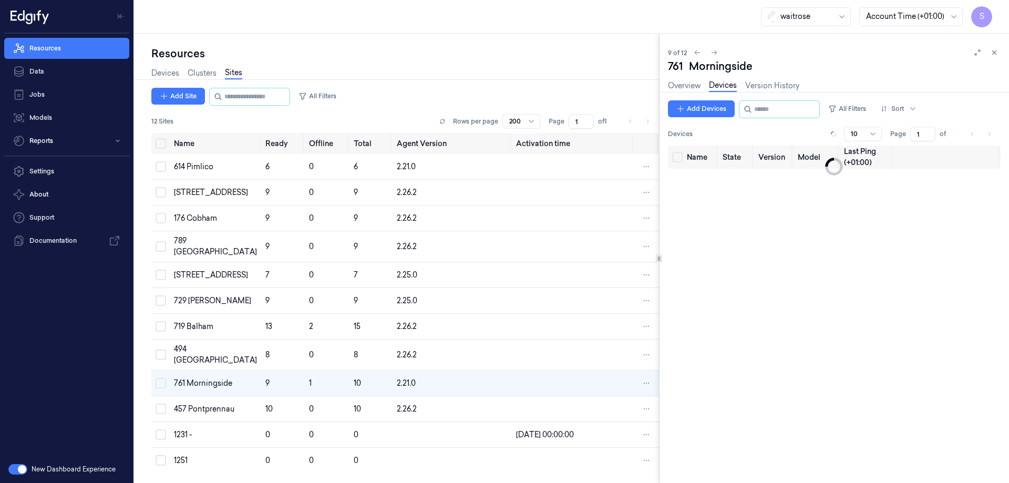
scroll to position [9, 0]
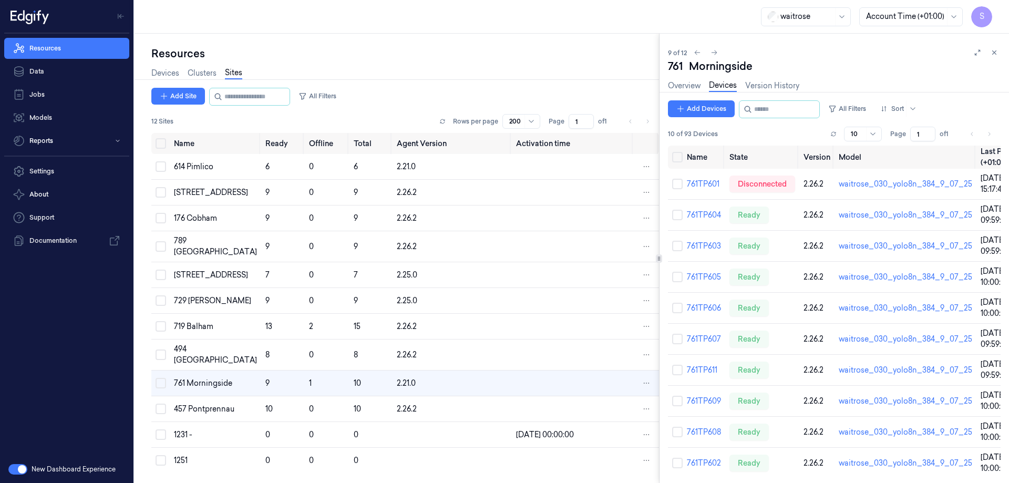
click at [17, 470] on button "button" at bounding box center [17, 469] width 19 height 11
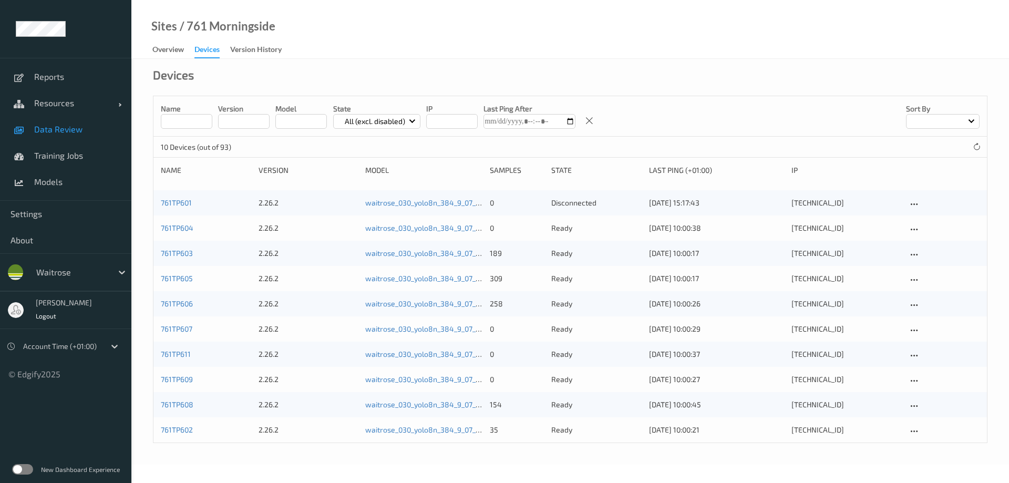
click at [54, 129] on span "Data Review" at bounding box center [77, 129] width 87 height 11
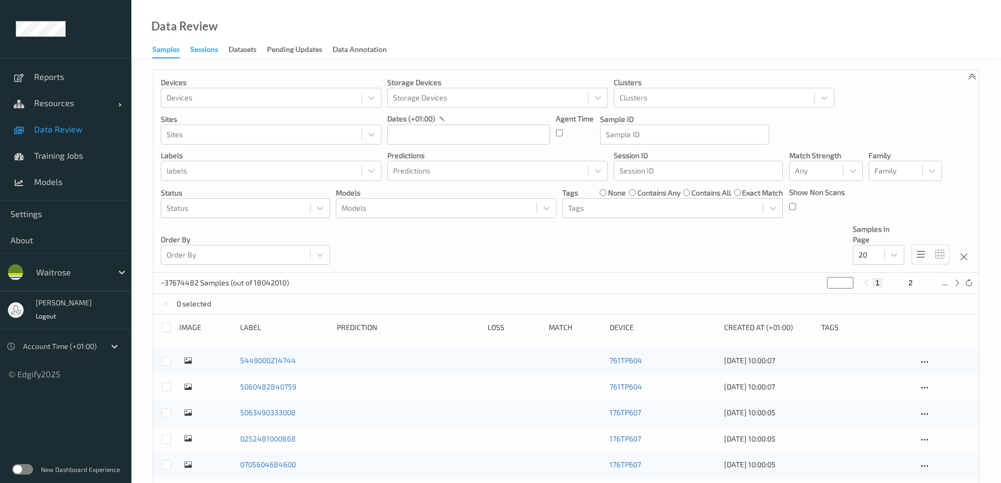
click at [206, 54] on div "Sessions" at bounding box center [204, 50] width 28 height 13
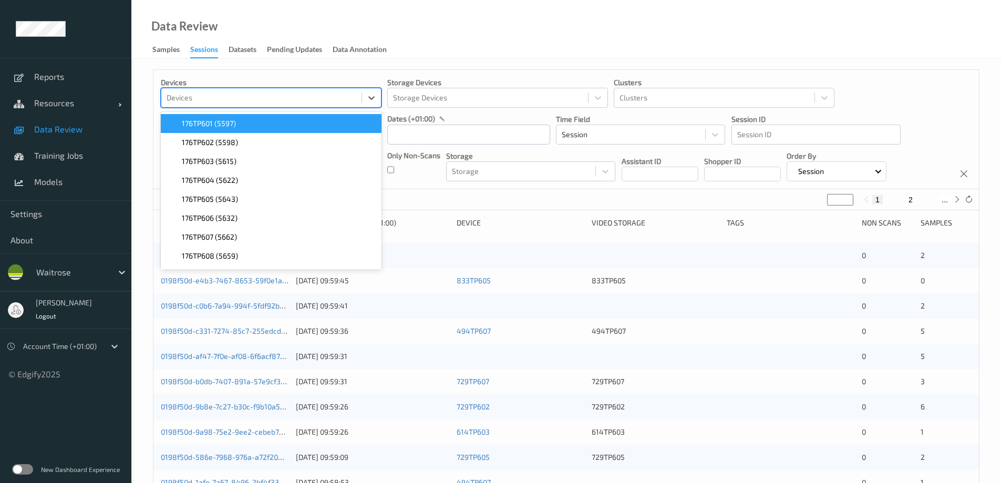
click at [191, 97] on div at bounding box center [262, 97] width 190 height 13
type input "761tp601"
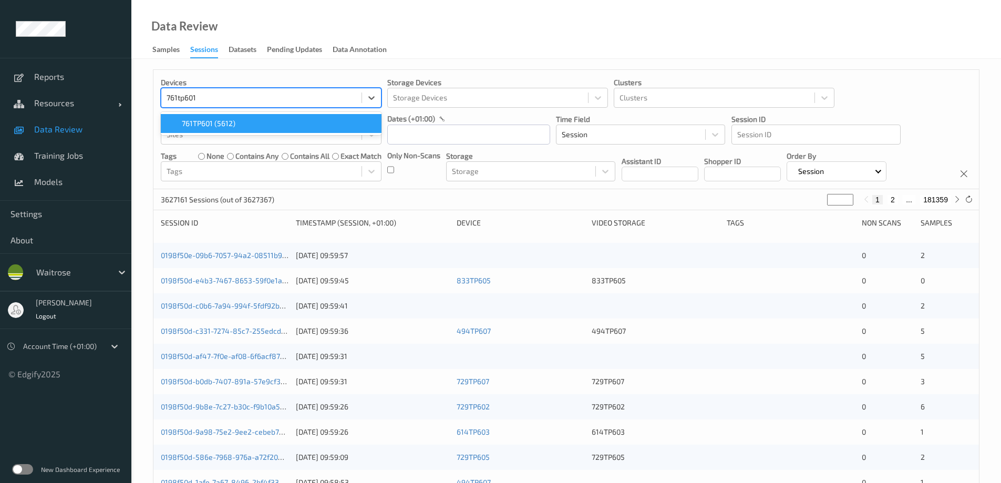
click at [197, 120] on span "761TP601 (5612)" at bounding box center [209, 123] width 54 height 11
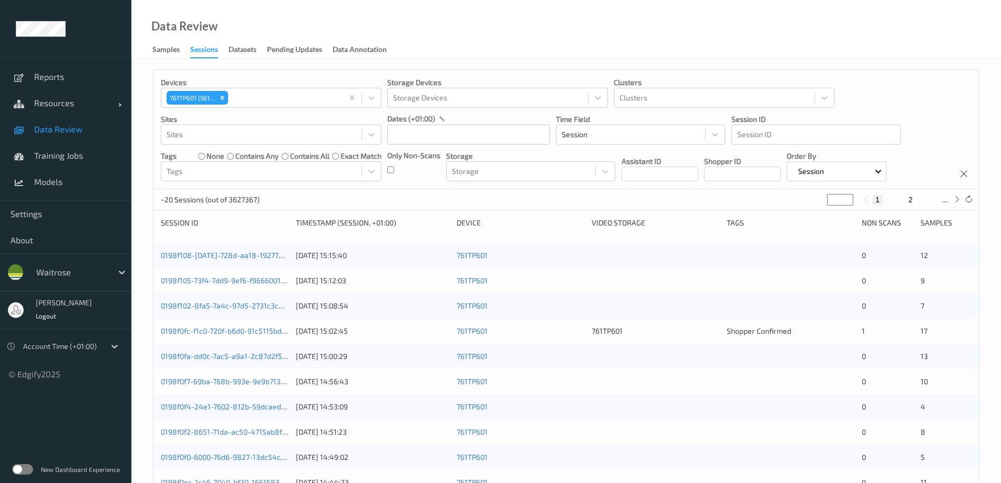
click at [464, 56] on div "Data Review Samples Sessions Datasets Pending Updates Data Annotation" at bounding box center [566, 29] width 870 height 59
click at [405, 136] on input "text" at bounding box center [468, 135] width 163 height 20
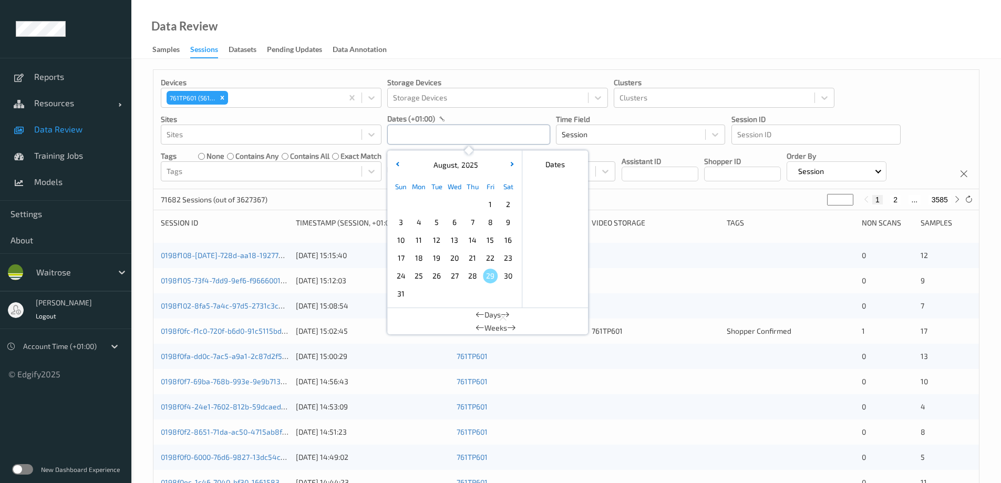
click at [405, 136] on input "text" at bounding box center [468, 135] width 163 height 20
click at [488, 272] on span "29" at bounding box center [490, 275] width 15 height 15
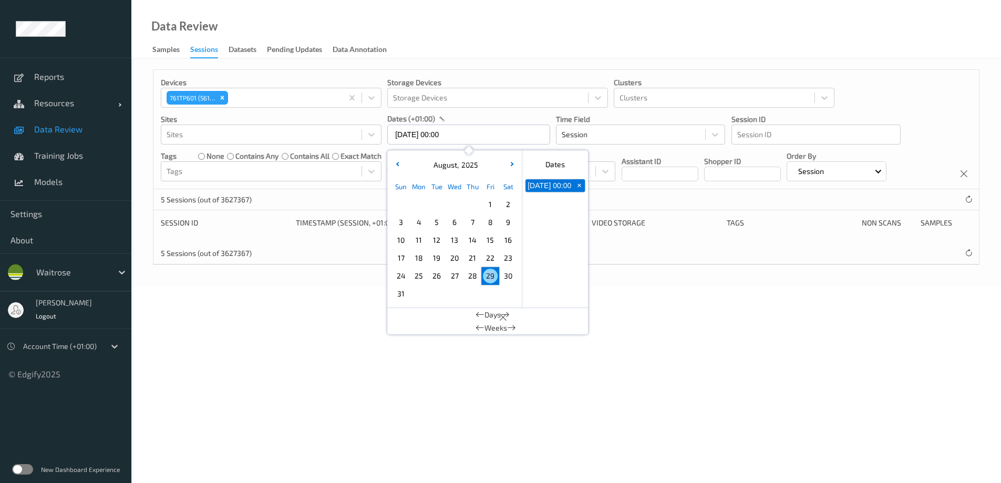
click at [488, 272] on span "29" at bounding box center [490, 275] width 15 height 15
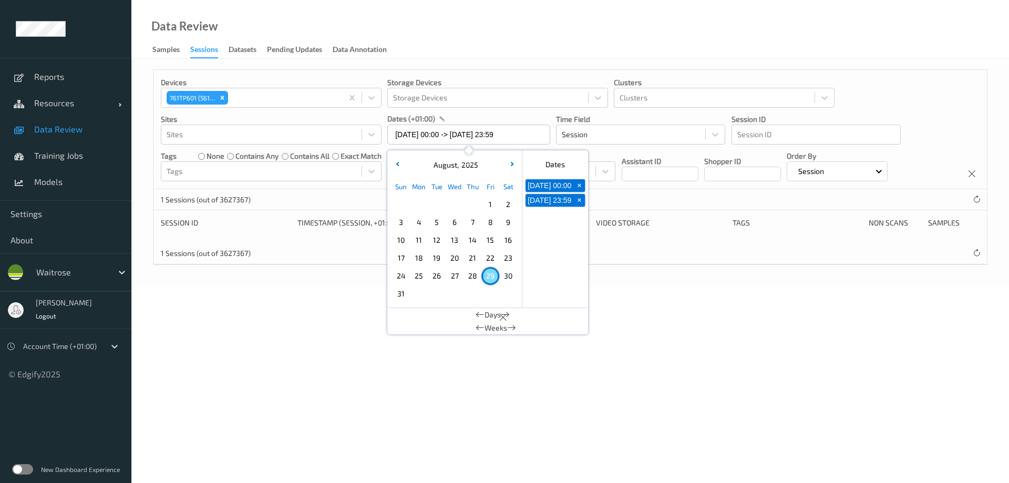
click at [490, 40] on div "Data Review Samples Sessions Datasets Pending Updates Data Annotation" at bounding box center [569, 29] width 877 height 59
click at [412, 135] on input "29/08/2025 00:00 -> 29/08/2025 23:59" at bounding box center [468, 135] width 163 height 20
click at [474, 274] on span "28" at bounding box center [472, 275] width 15 height 15
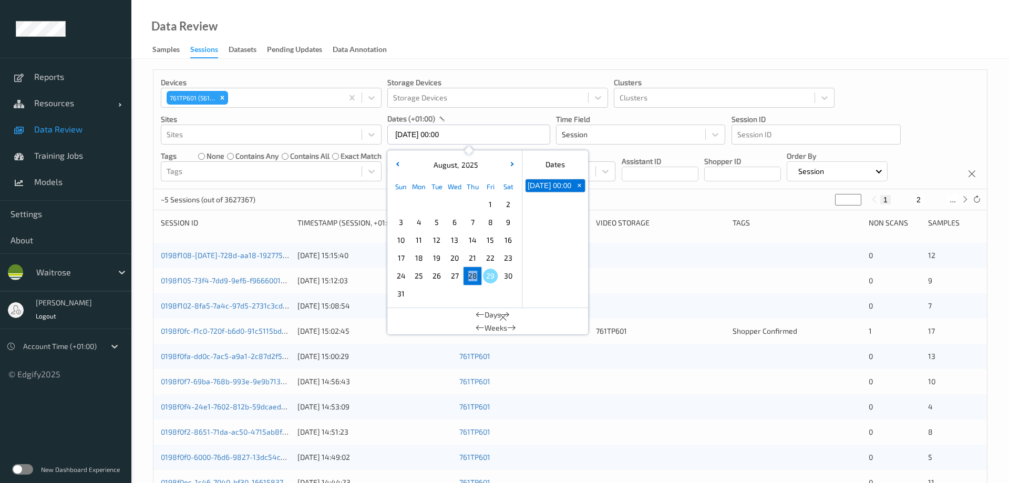
click at [474, 274] on span "28" at bounding box center [472, 275] width 15 height 15
type input "28/08/2025 00:00 -> 28/08/2025 23:59"
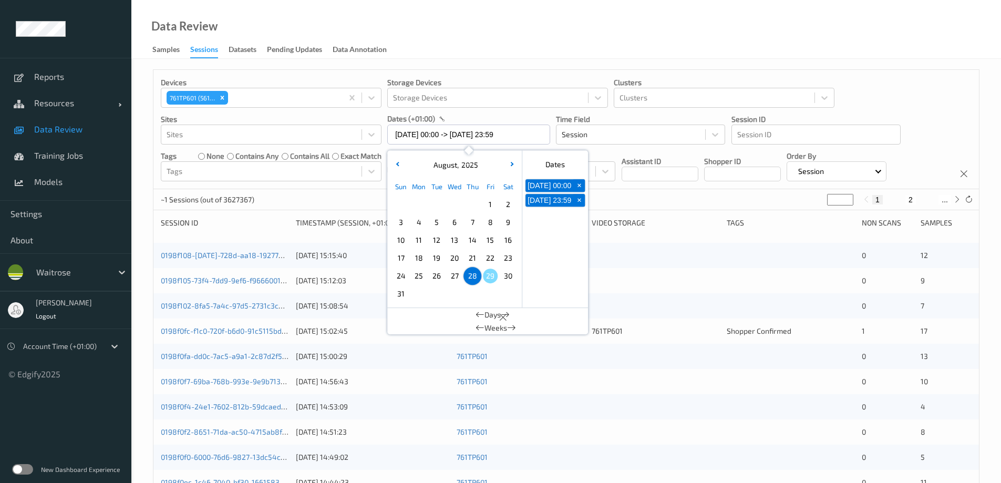
click at [476, 43] on div "Data Review Samples Sessions Datasets Pending Updates Data Annotation" at bounding box center [566, 29] width 870 height 59
